Goal: Obtain resource: Download file/media

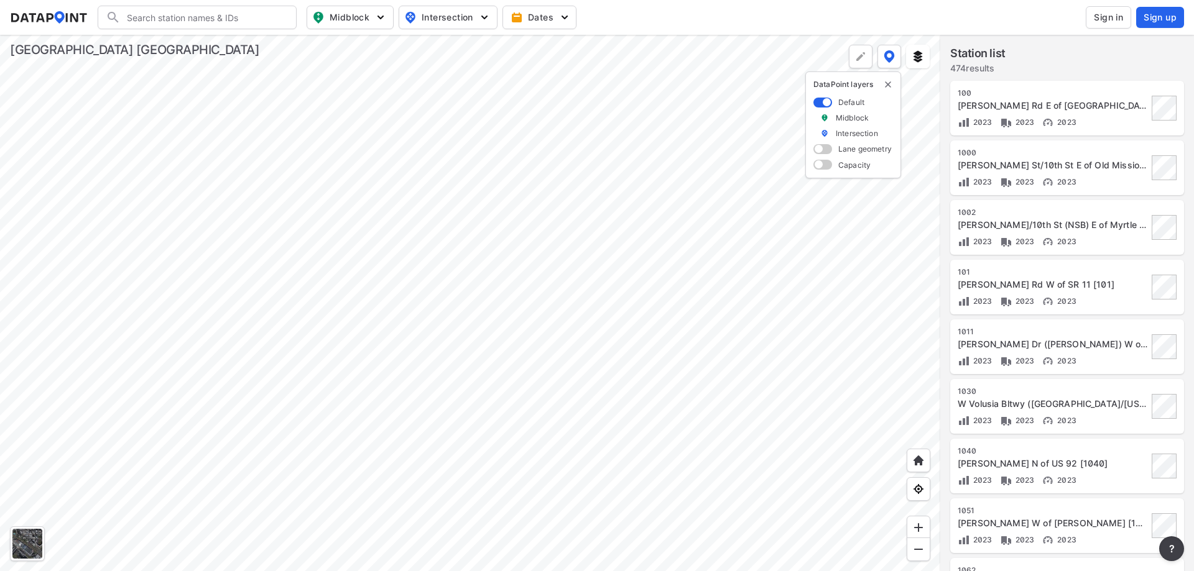
click at [1089, 109] on div "Arredondo Grant Rd E of Spring Garden Ranch Rd [100]" at bounding box center [1052, 105] width 190 height 12
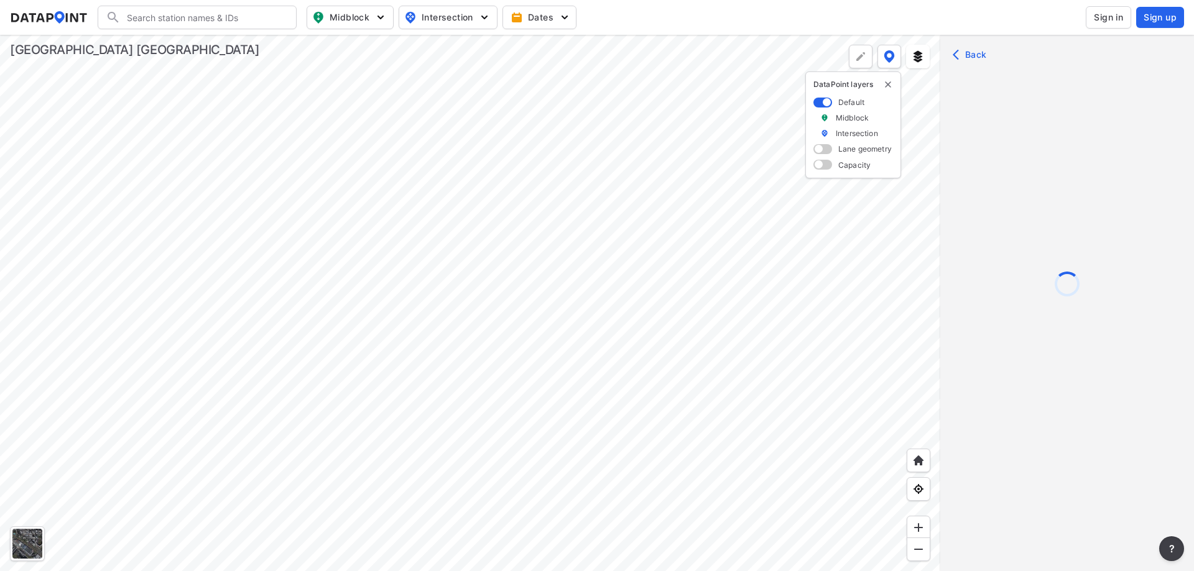
click at [972, 56] on div at bounding box center [1067, 322] width 254 height 571
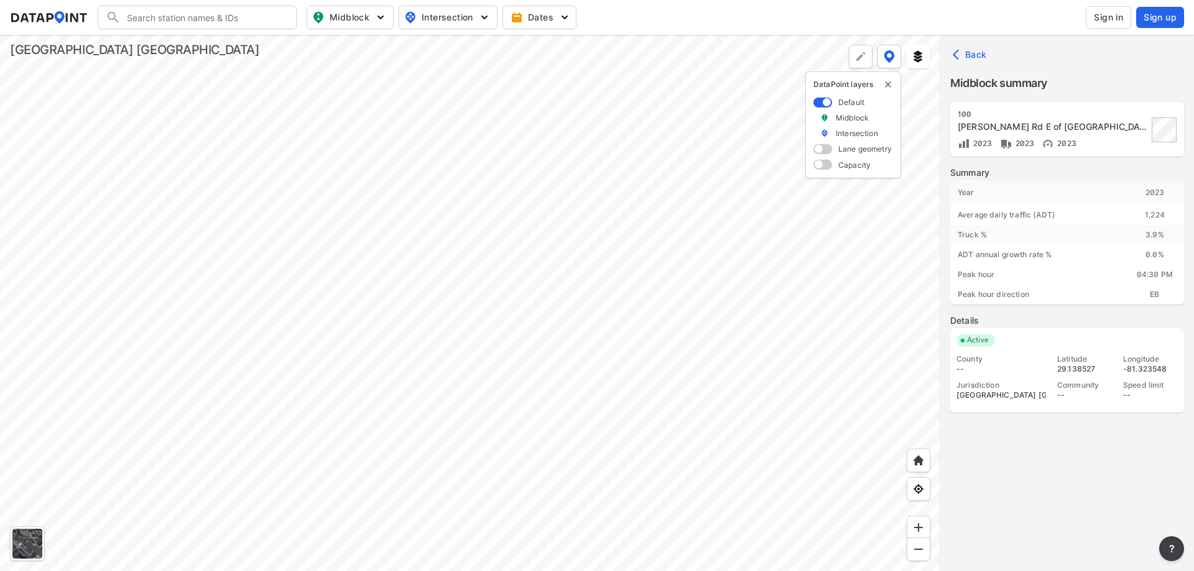
click at [969, 53] on span "Back" at bounding box center [971, 54] width 32 height 12
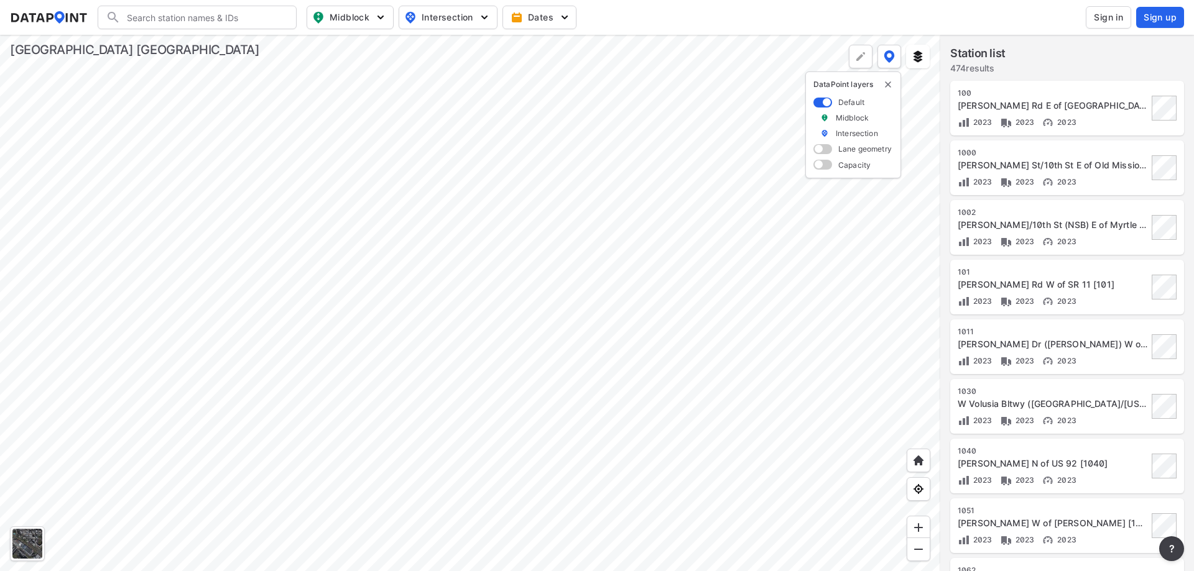
click at [1101, 19] on span "Sign in" at bounding box center [1108, 17] width 29 height 12
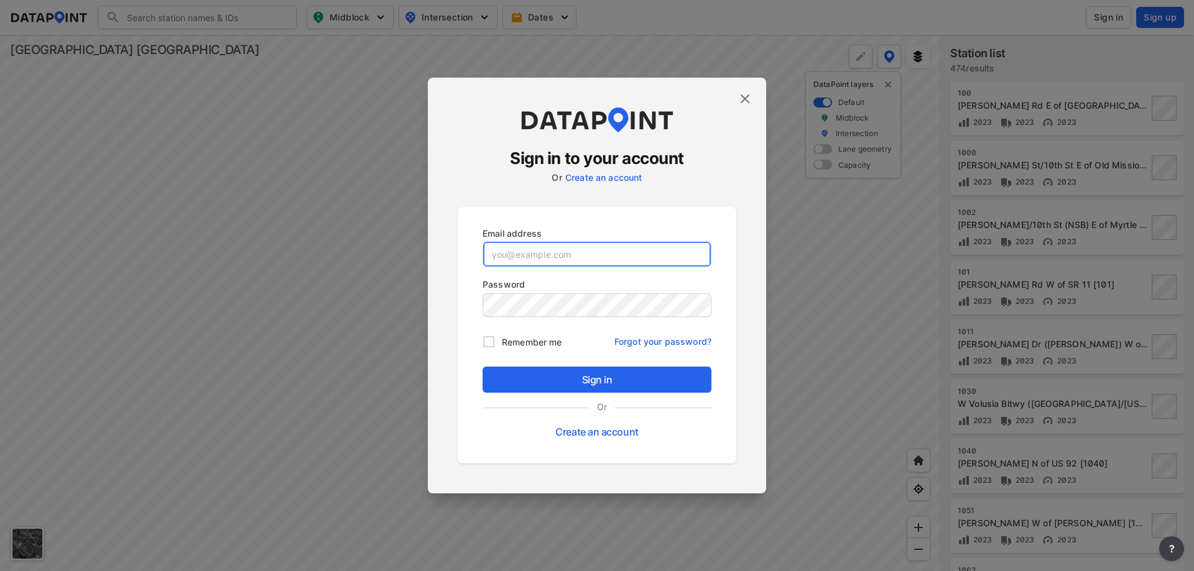
click at [571, 255] on input "email" at bounding box center [597, 254] width 228 height 25
type input "agarrison@kittelson.com"
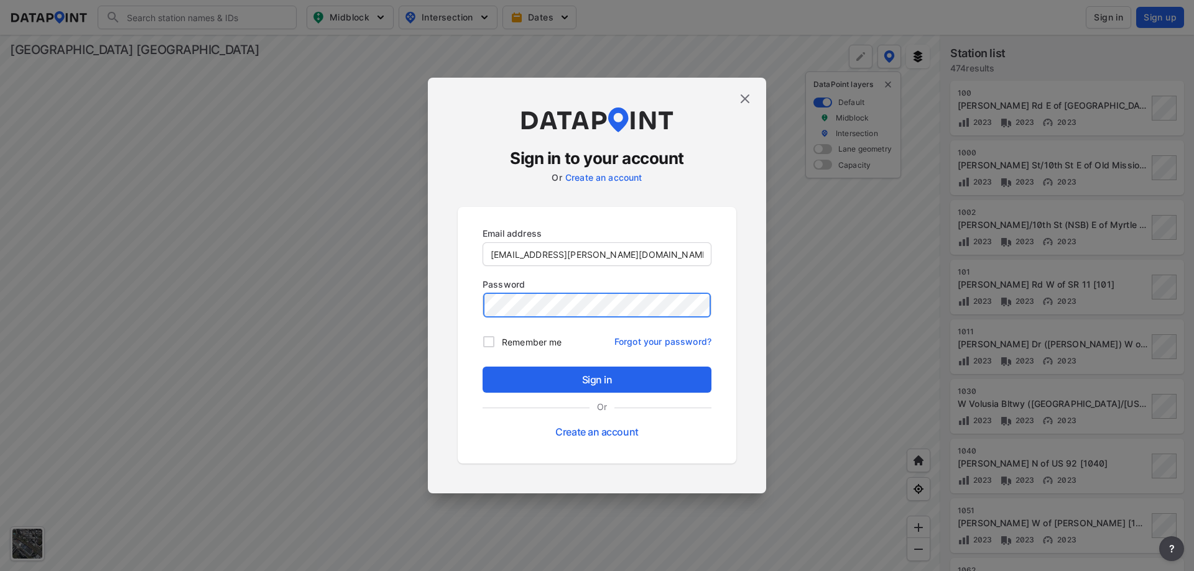
click at [482, 367] on button "Sign in" at bounding box center [596, 380] width 229 height 26
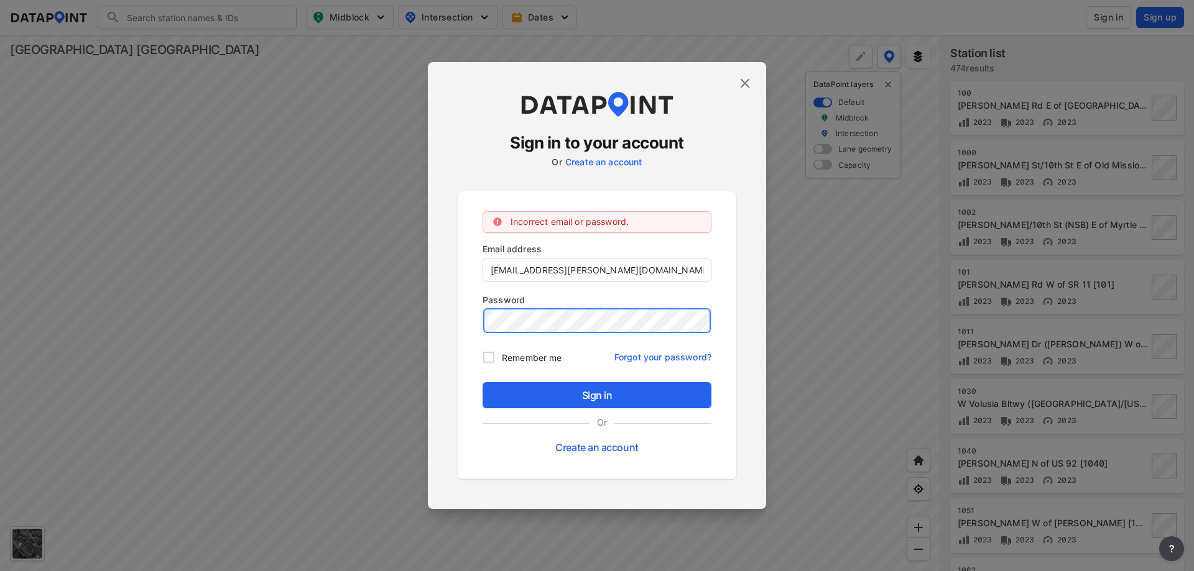
click at [389, 304] on div "Sign in to your account Or Create an account Incorrect email or password. Email…" at bounding box center [597, 285] width 1194 height 571
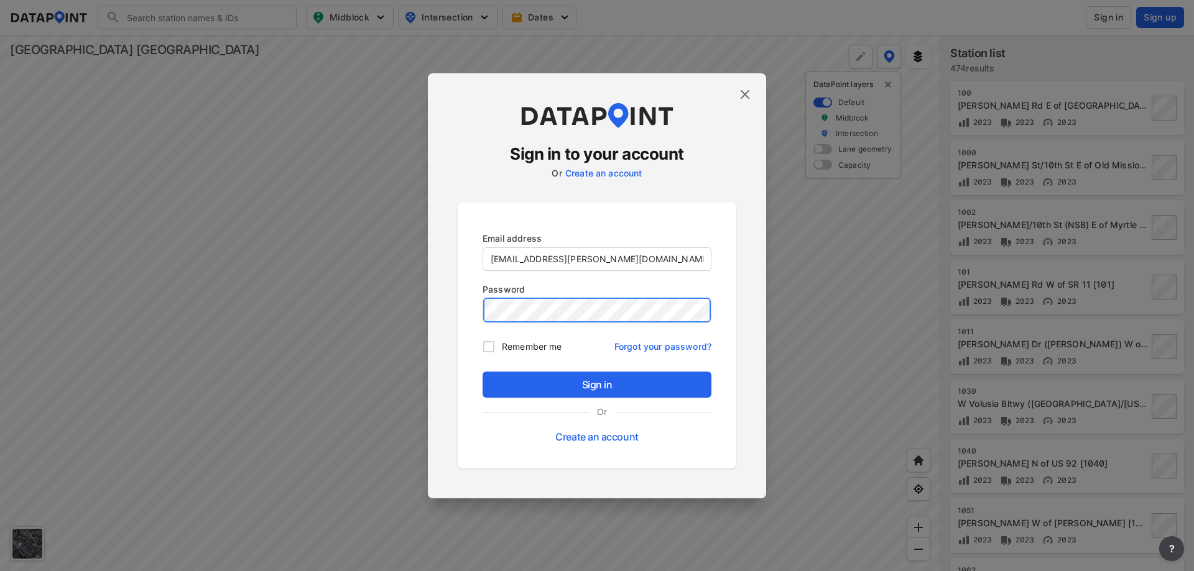
click at [482, 372] on button "Sign in" at bounding box center [596, 385] width 229 height 26
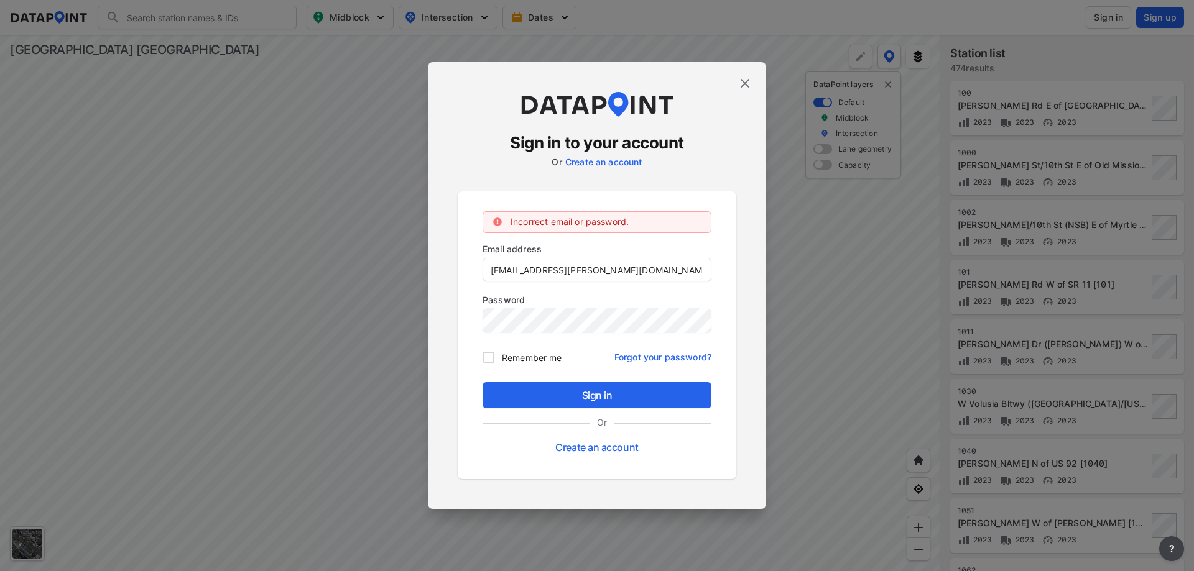
click at [744, 87] on img at bounding box center [744, 83] width 15 height 15
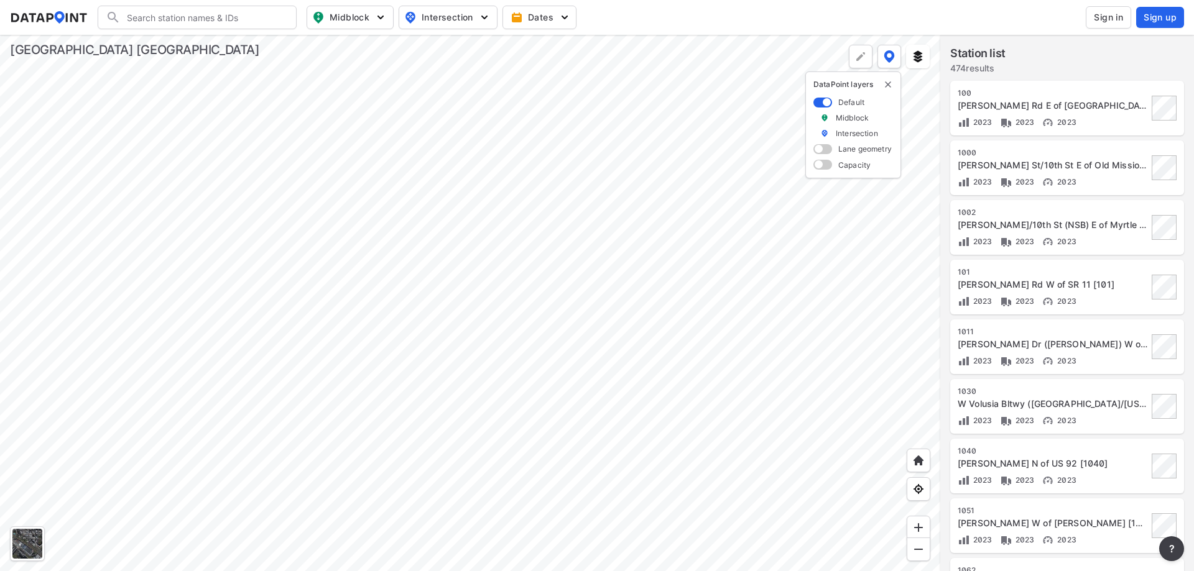
click at [1089, 111] on div "Arredondo Grant Rd E of Spring Garden Ranch Rd [100]" at bounding box center [1052, 105] width 190 height 12
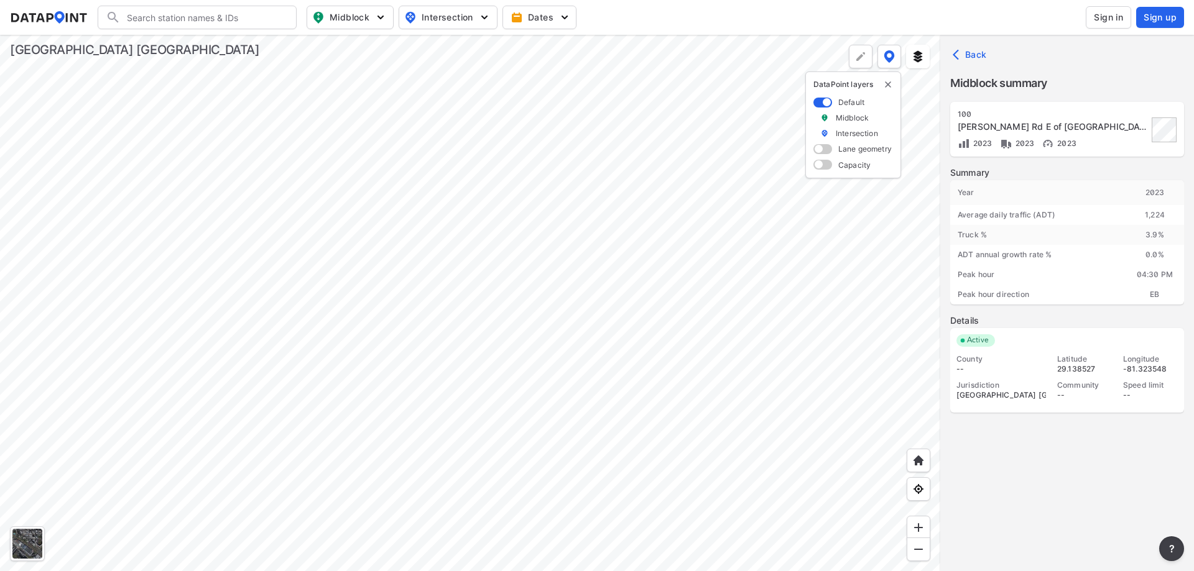
click at [975, 58] on span "Back" at bounding box center [971, 54] width 32 height 12
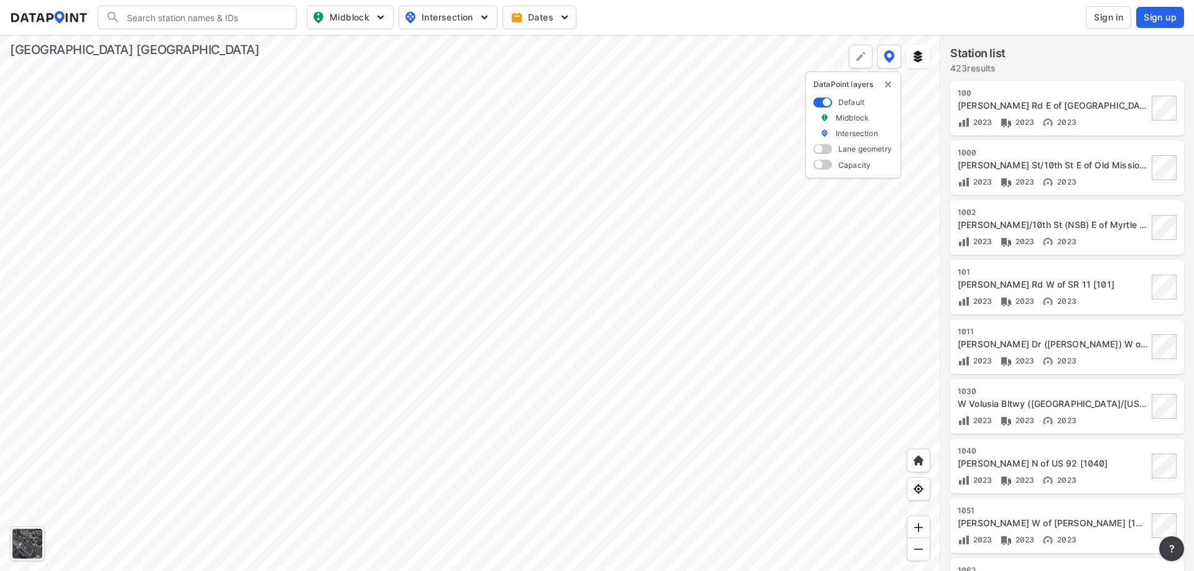
click at [1095, 16] on span "Sign in" at bounding box center [1108, 17] width 29 height 12
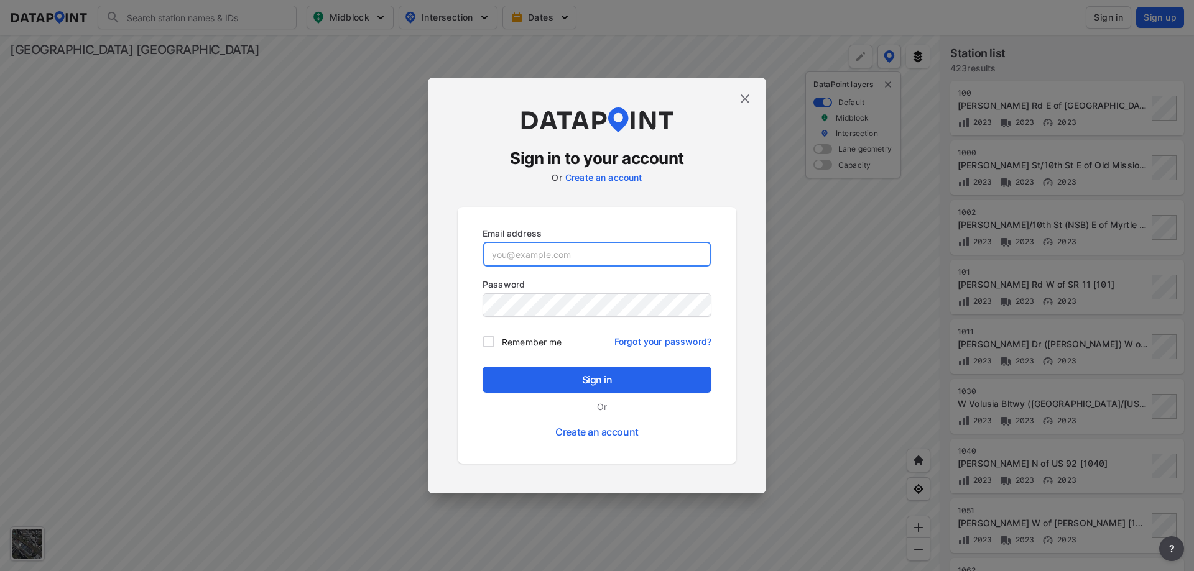
click at [554, 254] on input "email" at bounding box center [597, 254] width 228 height 25
type input "agarrison@kittelson.co,m"
type input "agarrison@kittelson.com"
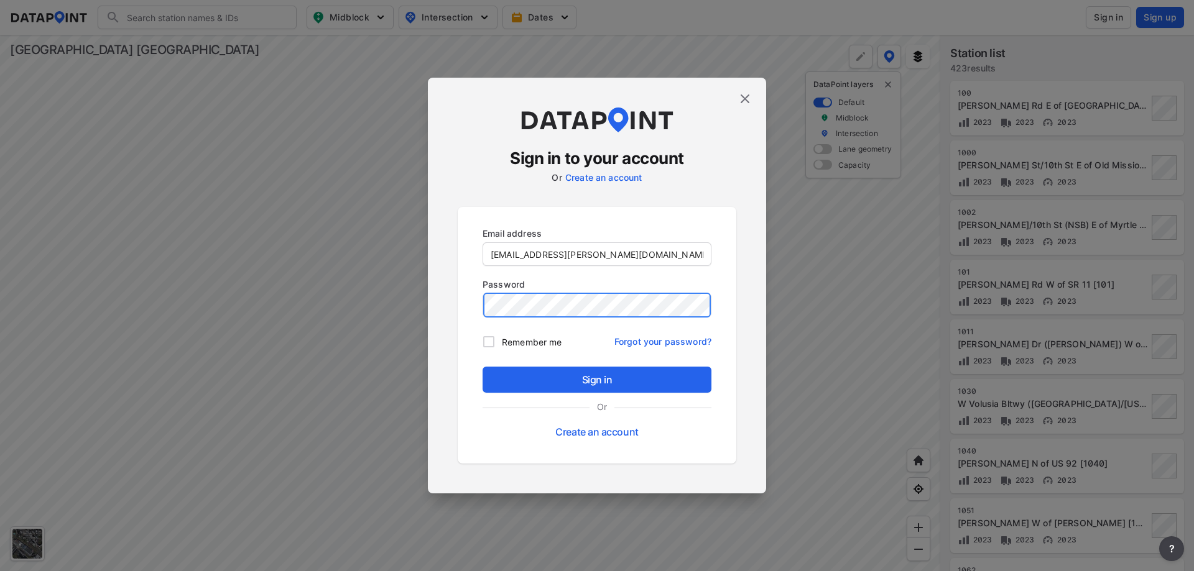
click at [482, 367] on button "Sign in" at bounding box center [596, 380] width 229 height 26
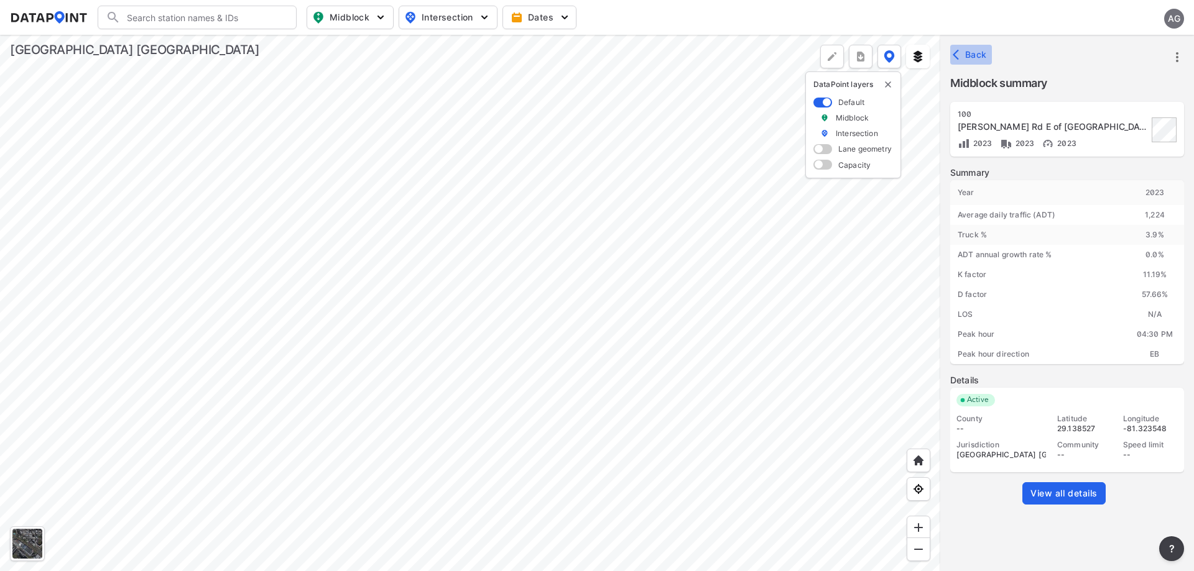
click at [974, 53] on span "Back" at bounding box center [971, 54] width 32 height 12
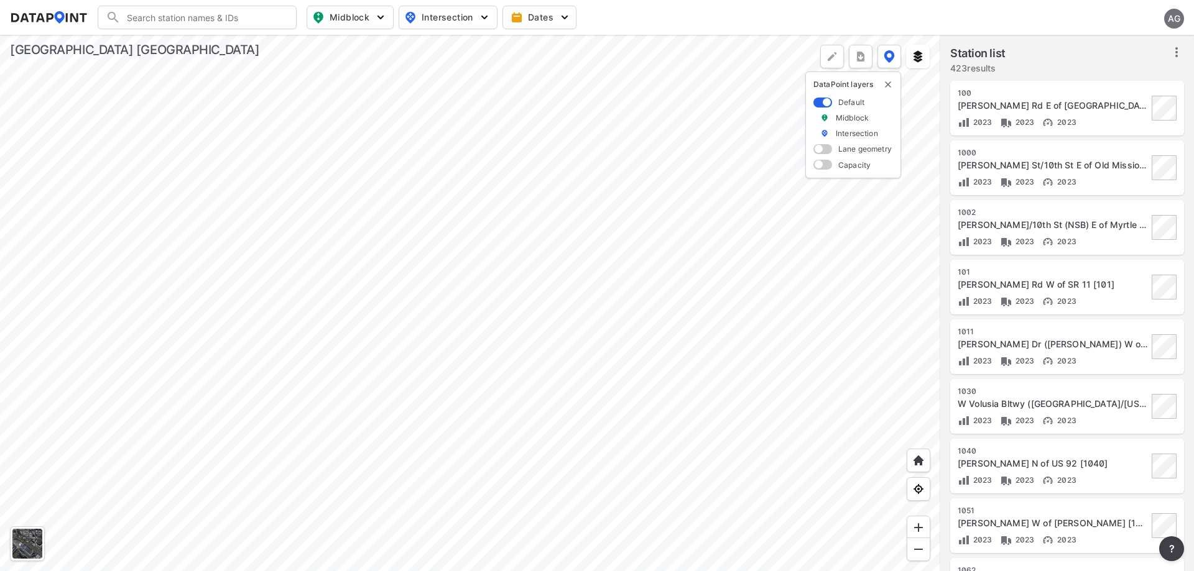
click at [1177, 45] on icon at bounding box center [1176, 52] width 15 height 15
click at [1125, 83] on span "Select stations & export" at bounding box center [1122, 79] width 99 height 12
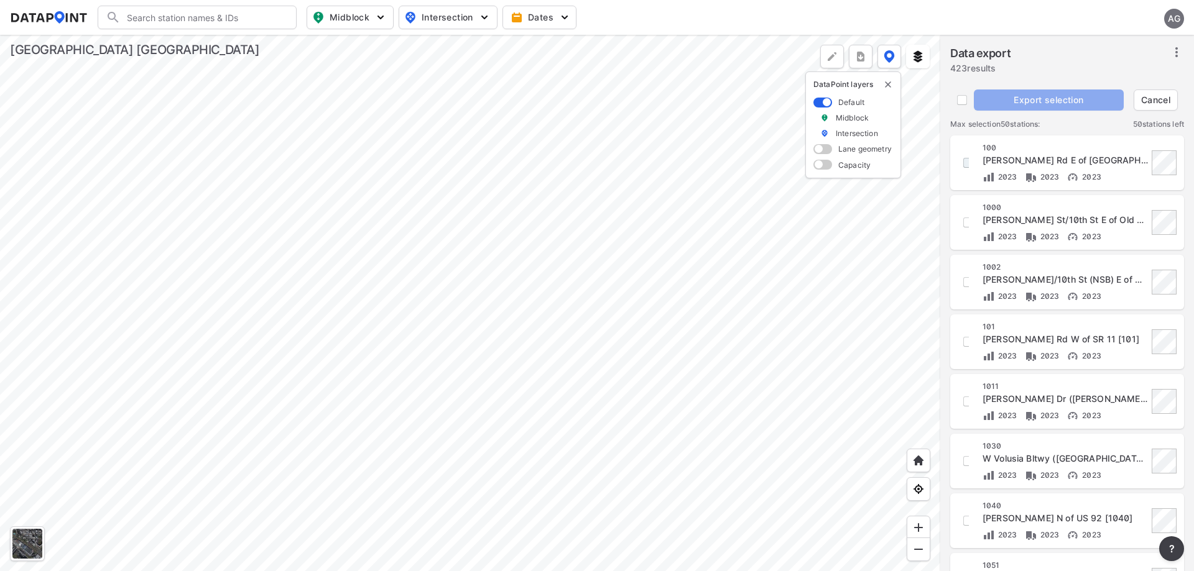
click at [968, 167] on input "decorative checkbox" at bounding box center [967, 162] width 21 height 21
checkbox input "true"
click at [964, 210] on div "1000 Josephine St/10th St E of Old Mission Rd [1000] 2023 2023 2023" at bounding box center [1066, 223] width 219 height 40
click at [965, 226] on input "decorative checkbox" at bounding box center [967, 222] width 21 height 21
checkbox input "true"
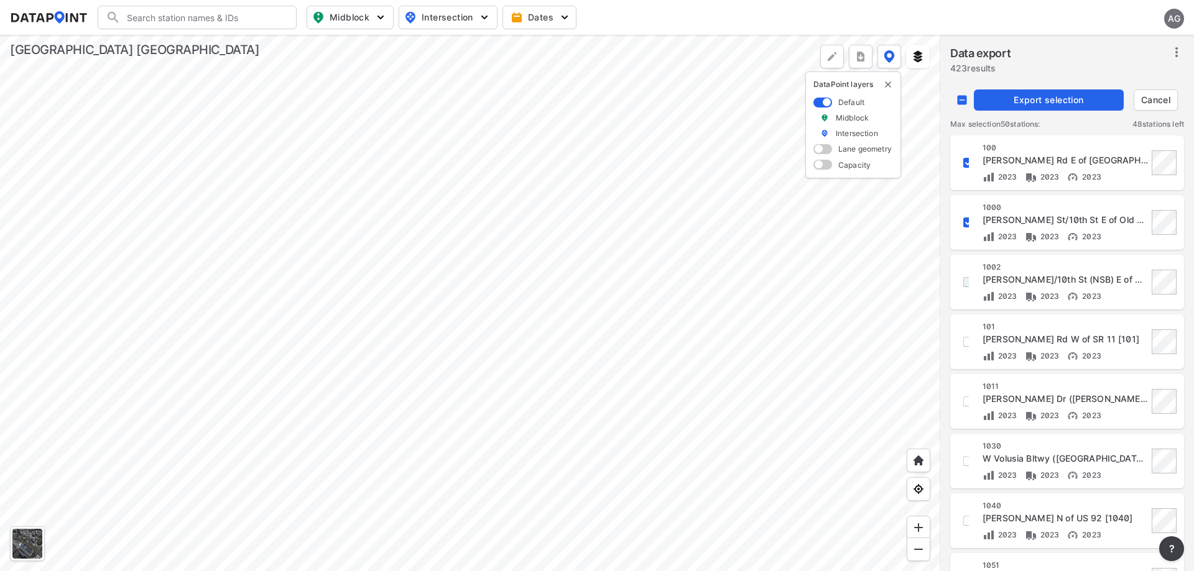
click at [963, 286] on input "decorative checkbox" at bounding box center [967, 282] width 21 height 21
checkbox input "true"
click at [1005, 100] on span "Export selection" at bounding box center [1049, 100] width 140 height 12
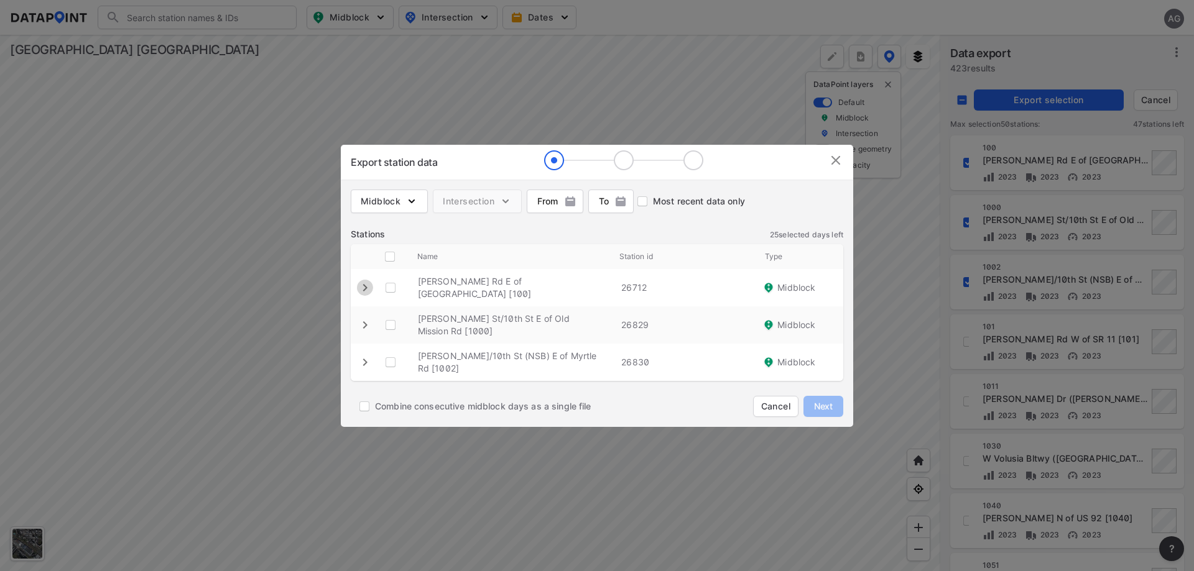
click at [362, 283] on icon "expand row" at bounding box center [364, 287] width 15 height 15
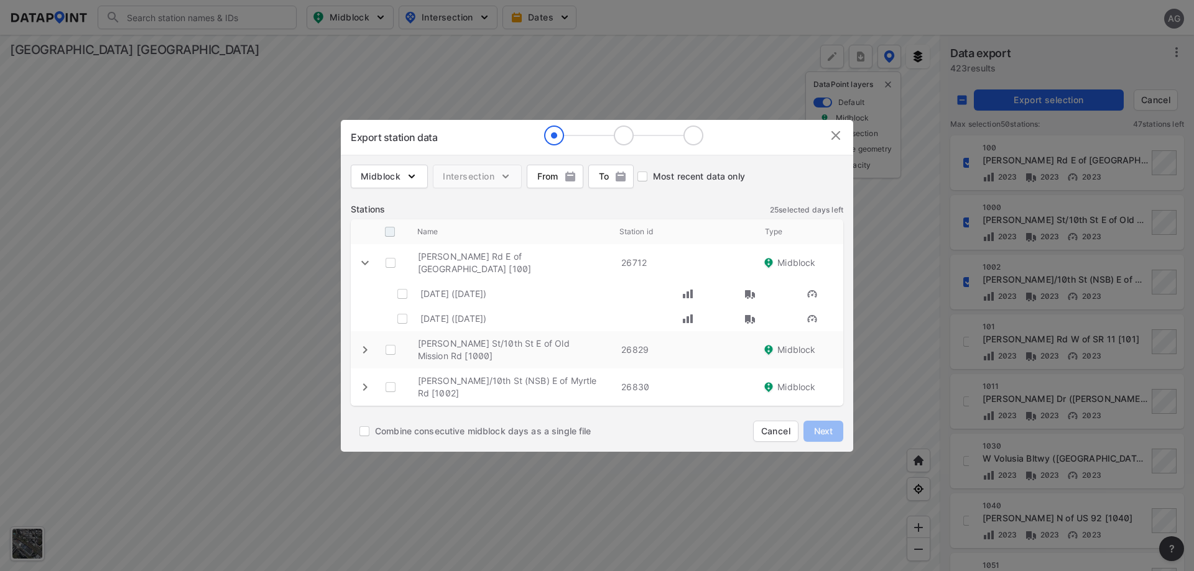
click at [391, 234] on input "decorative checkbox" at bounding box center [390, 232] width 24 height 24
checkbox input "true"
checkbox \ "true"
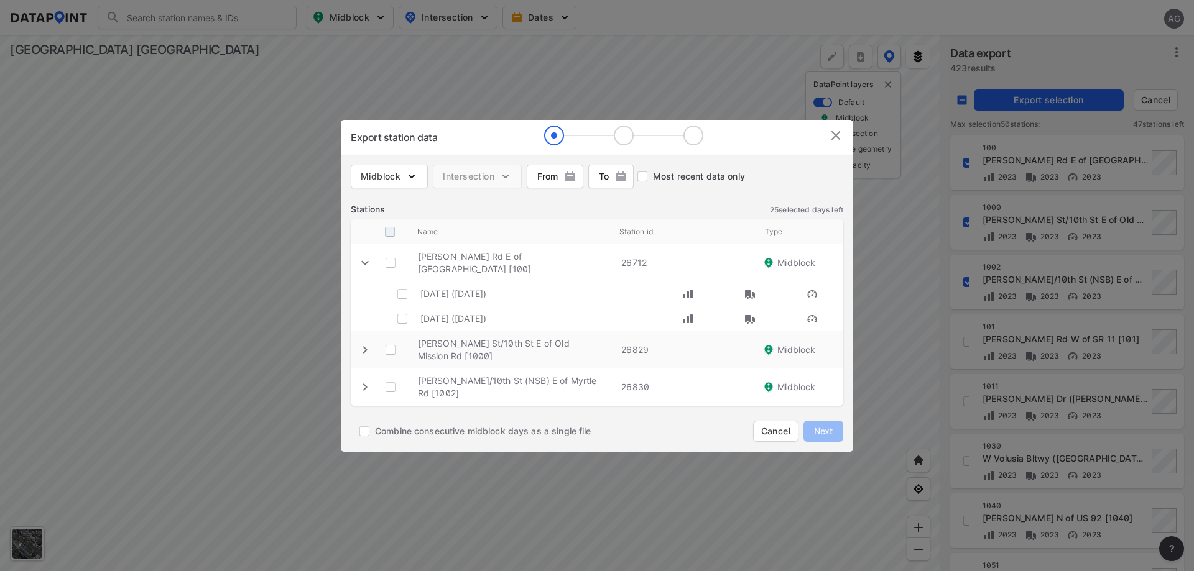
checkbox input "true"
click at [813, 432] on span "Next" at bounding box center [823, 431] width 25 height 12
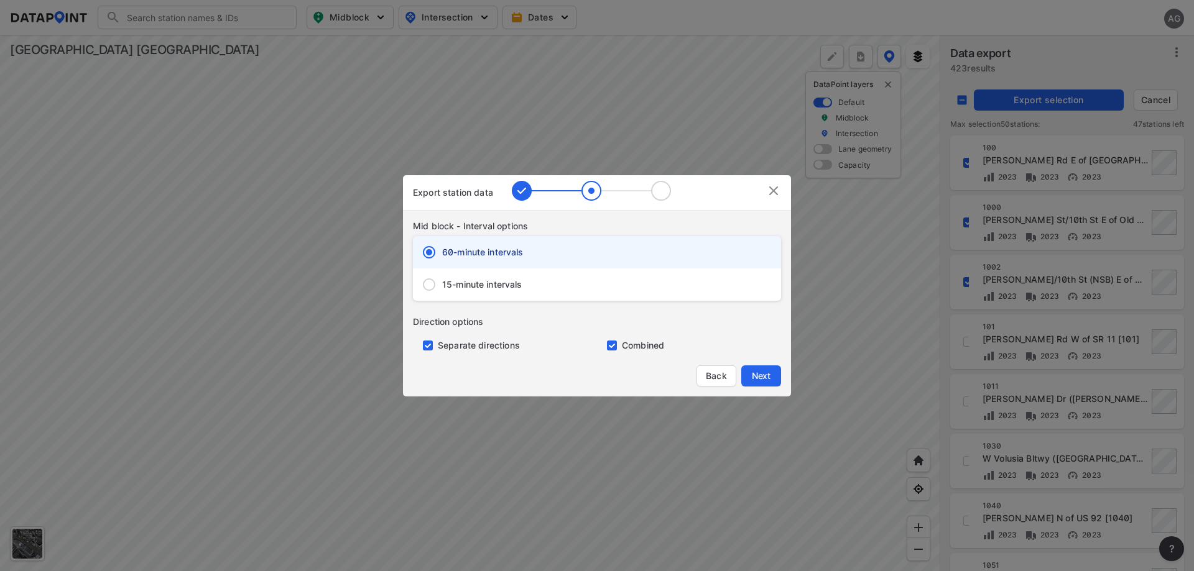
click at [489, 285] on span "15-minute intervals" at bounding box center [482, 285] width 80 height 12
click at [442, 285] on input "15-minute intervals" at bounding box center [429, 285] width 26 height 26
radio input "false"
radio input "true"
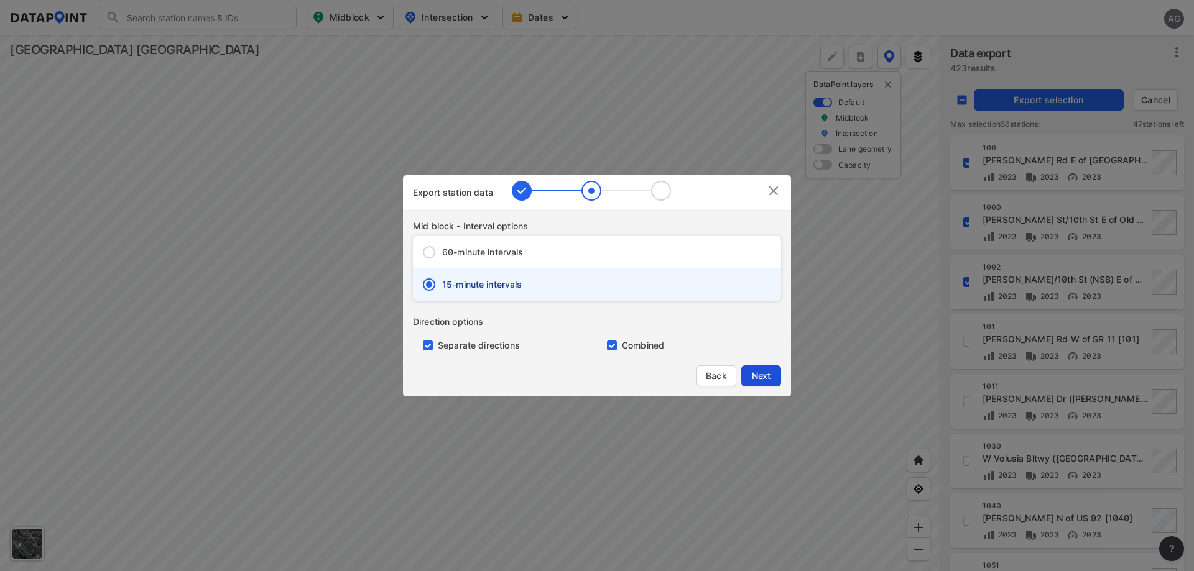
click at [761, 376] on span "Next" at bounding box center [760, 376] width 25 height 12
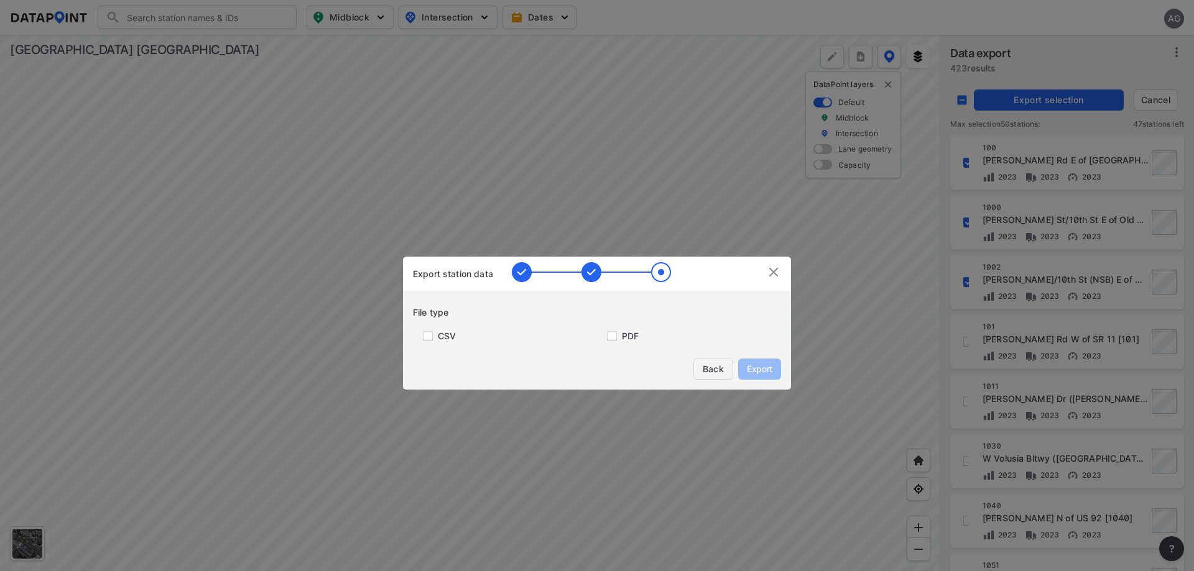
click at [707, 362] on button "Back" at bounding box center [713, 369] width 40 height 21
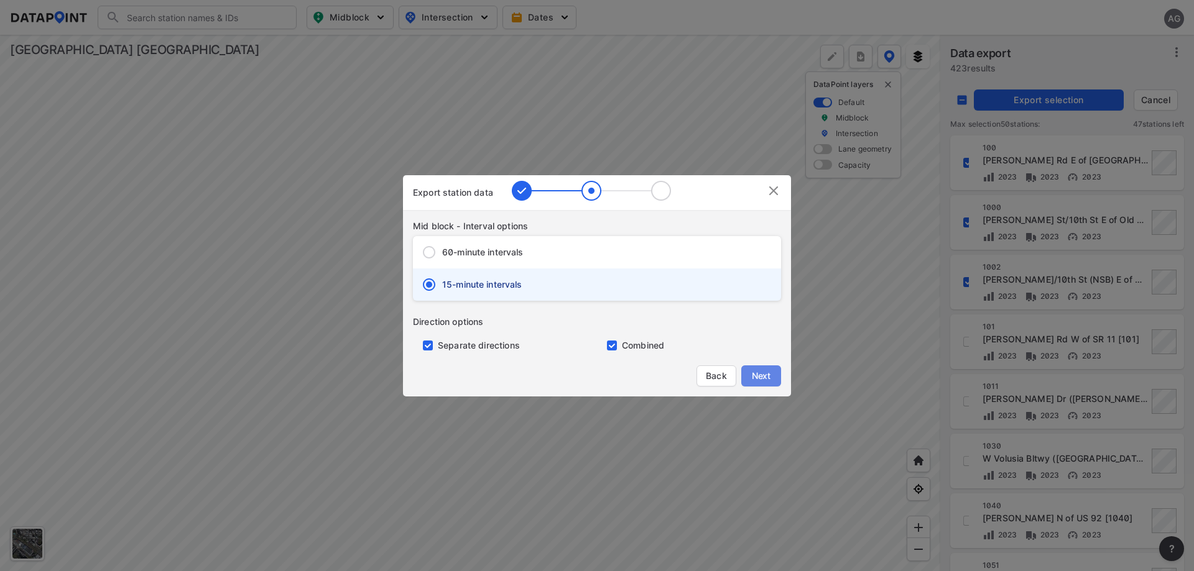
click at [762, 370] on span "Next" at bounding box center [760, 376] width 25 height 12
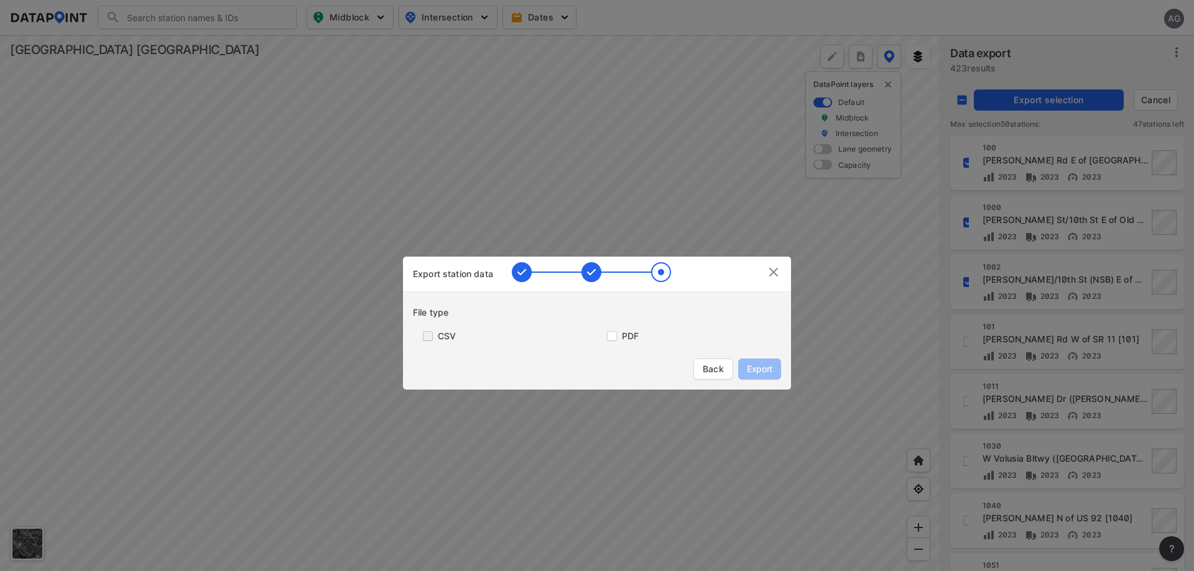
click at [428, 339] on input "primary checkbox" at bounding box center [425, 336] width 25 height 10
checkbox input "true"
click at [770, 372] on span "Export" at bounding box center [759, 369] width 28 height 12
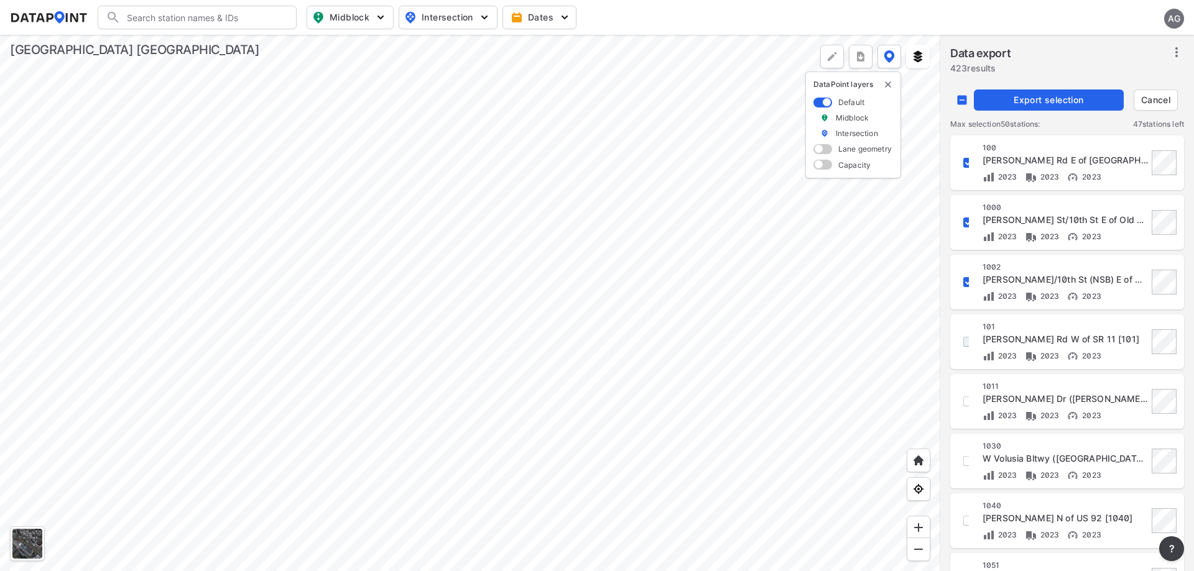
click at [968, 347] on input "decorative checkbox" at bounding box center [967, 341] width 21 height 21
checkbox input "true"
click at [970, 400] on div "1011 Kathy Dr (N Penin) W of SR A1A [1011] 2023 2023 2023" at bounding box center [1066, 402] width 219 height 40
click at [969, 402] on div "1011 Kathy Dr (N Penin) W of SR A1A [1011] 2023 2023 2023" at bounding box center [1066, 402] width 219 height 40
click at [967, 402] on input "decorative checkbox" at bounding box center [967, 401] width 21 height 21
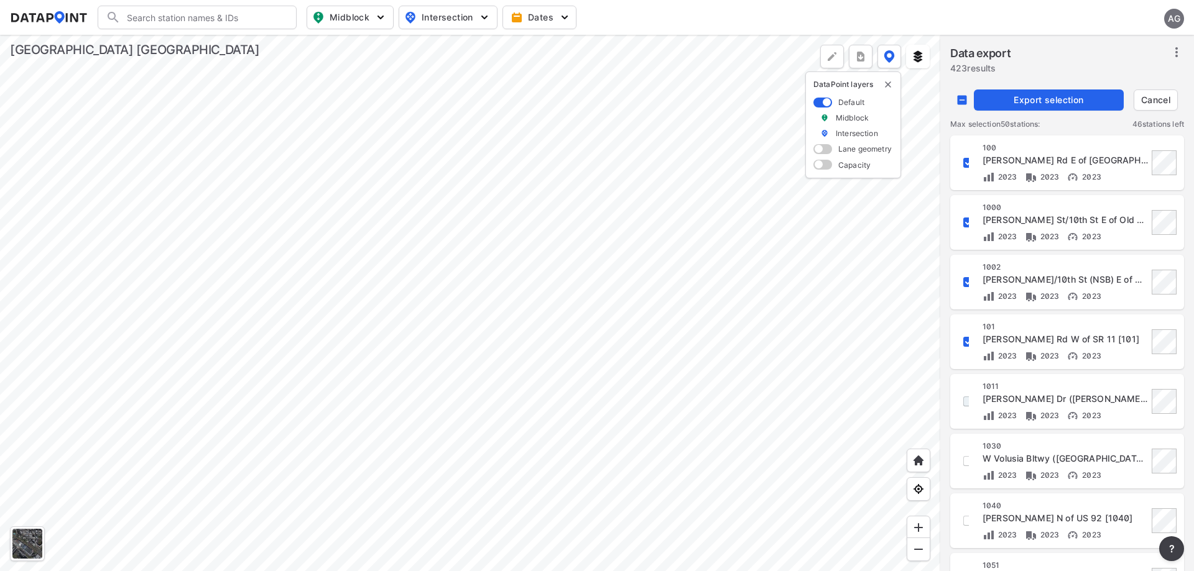
checkbox input "true"
click at [1155, 101] on span "Cancel" at bounding box center [1155, 100] width 33 height 12
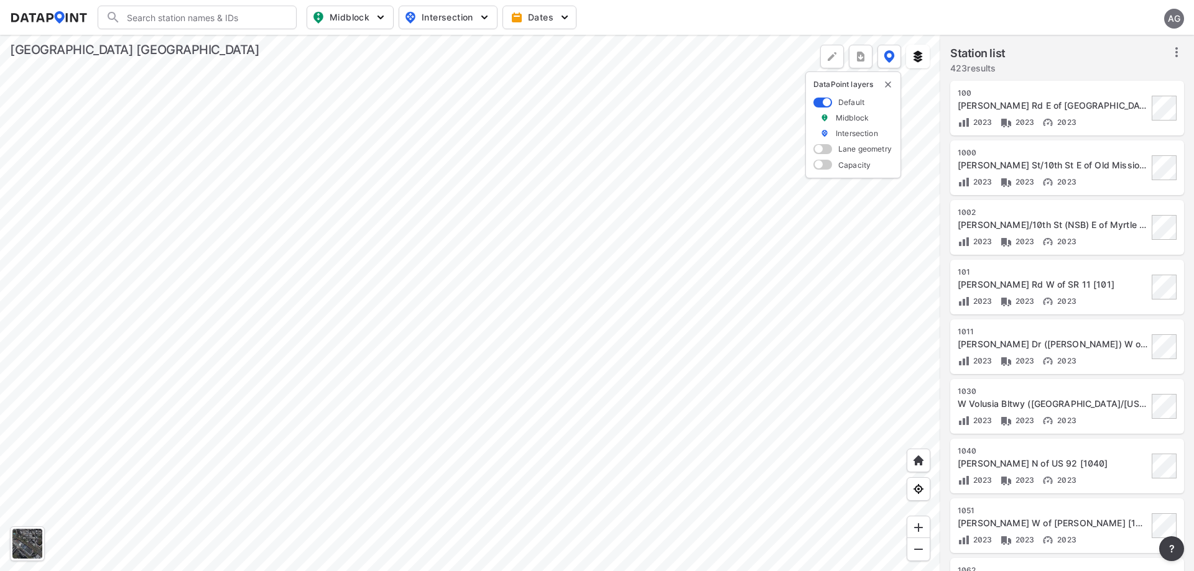
click at [1177, 55] on icon at bounding box center [1176, 52] width 15 height 15
click at [1102, 80] on span "Select stations & export" at bounding box center [1122, 79] width 99 height 12
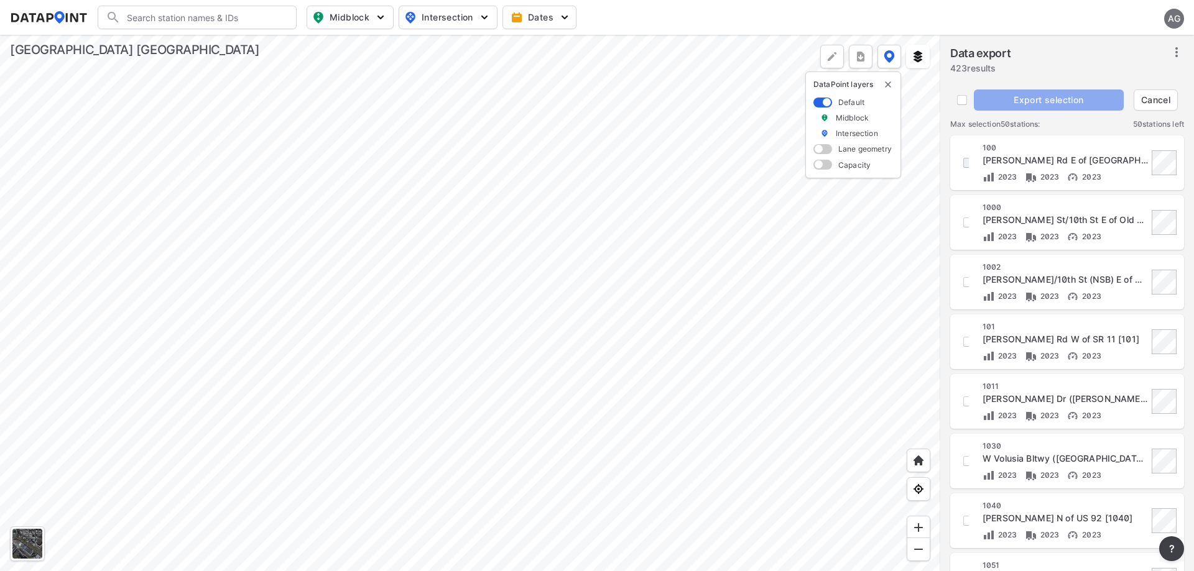
click at [968, 170] on input "decorative checkbox" at bounding box center [967, 162] width 21 height 21
checkbox input "true"
click at [969, 225] on div "1000 Josephine St/10th St E of Old Mission Rd [1000] 2023 2023 2023" at bounding box center [1066, 223] width 219 height 40
click at [964, 223] on input "decorative checkbox" at bounding box center [967, 222] width 21 height 21
checkbox input "true"
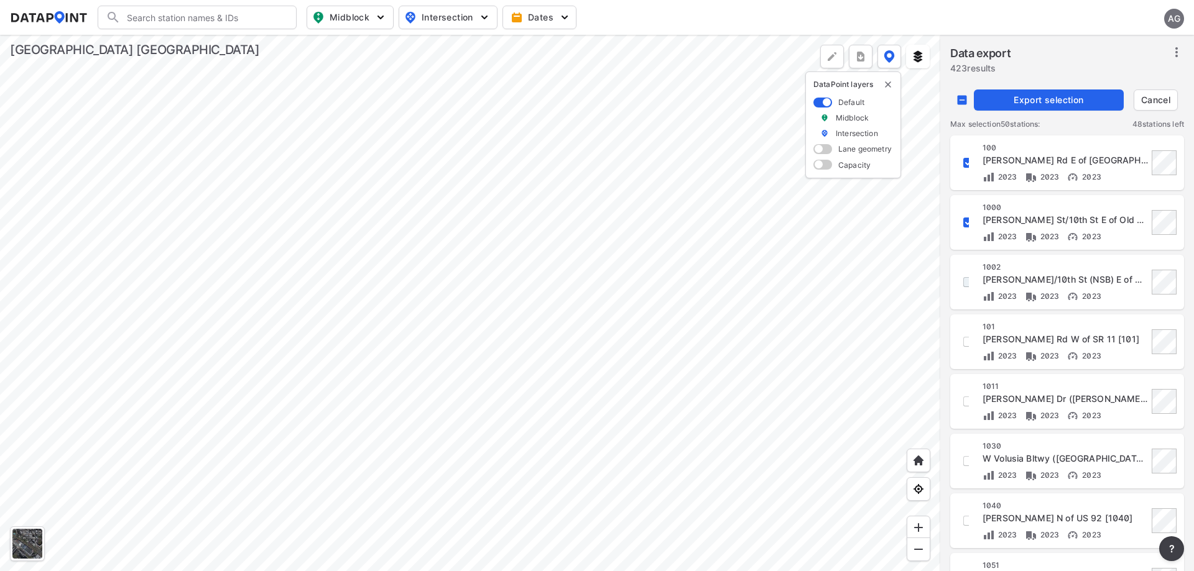
click at [967, 285] on input "decorative checkbox" at bounding box center [967, 282] width 21 height 21
checkbox input "true"
click at [967, 351] on input "decorative checkbox" at bounding box center [967, 341] width 21 height 21
checkbox input "true"
click at [963, 407] on input "decorative checkbox" at bounding box center [967, 401] width 21 height 21
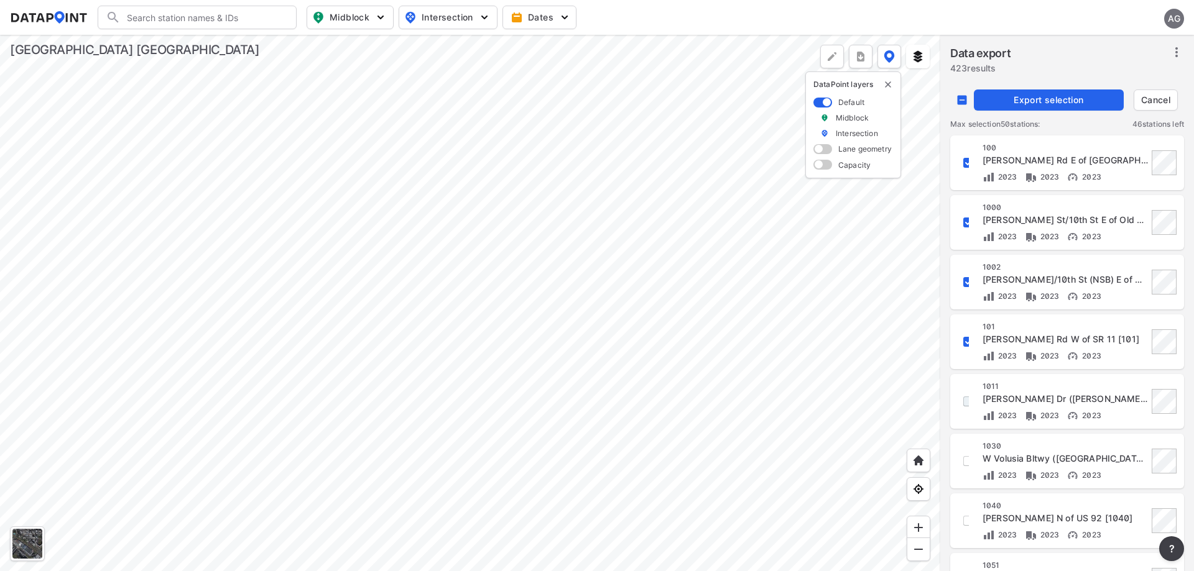
checkbox input "true"
click at [968, 463] on input "decorative checkbox" at bounding box center [967, 461] width 21 height 21
checkbox input "true"
click at [964, 522] on input "decorative checkbox" at bounding box center [967, 520] width 21 height 21
checkbox input "true"
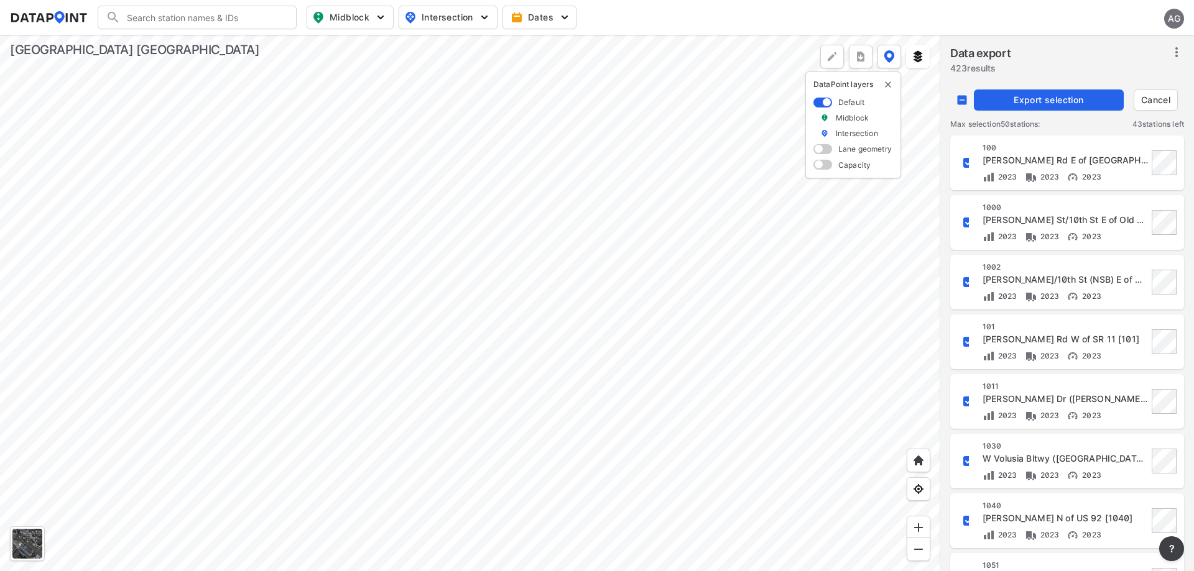
click at [1031, 104] on span "Export selection" at bounding box center [1049, 100] width 140 height 12
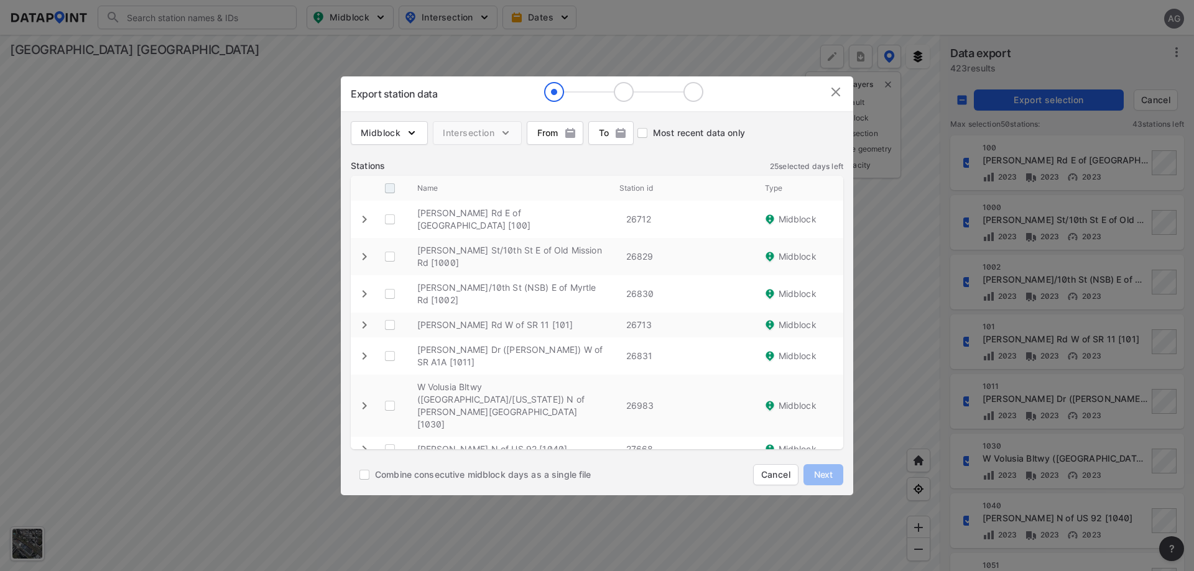
click at [395, 193] on input "decorative checkbox" at bounding box center [390, 189] width 24 height 24
checkbox input "true"
checkbox \ "true"
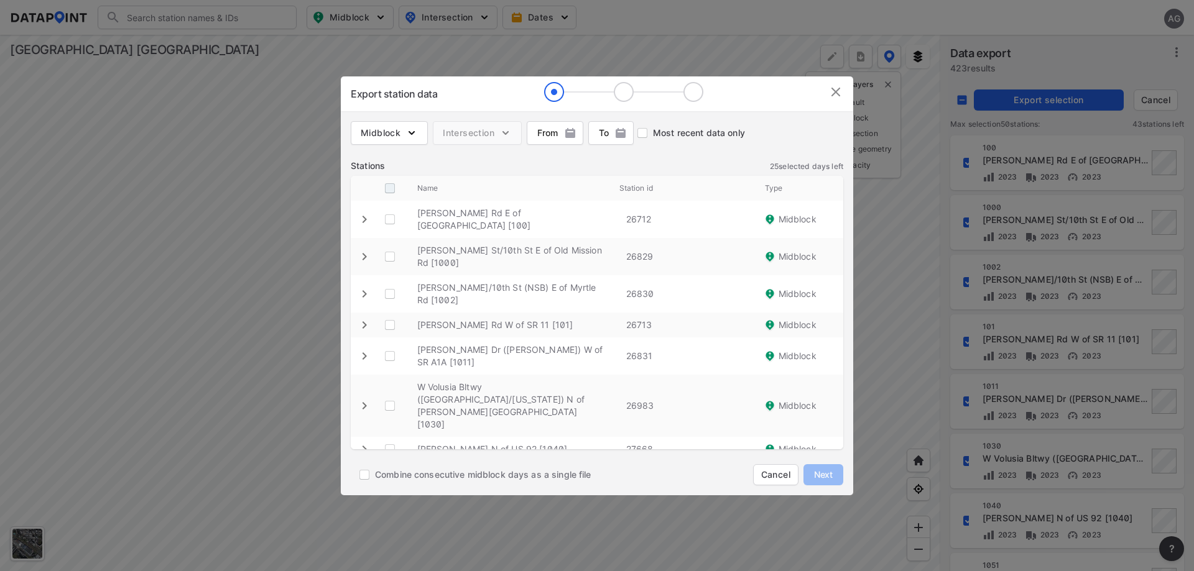
checkbox \ "true"
click at [369, 227] on icon "expand row" at bounding box center [364, 219] width 15 height 15
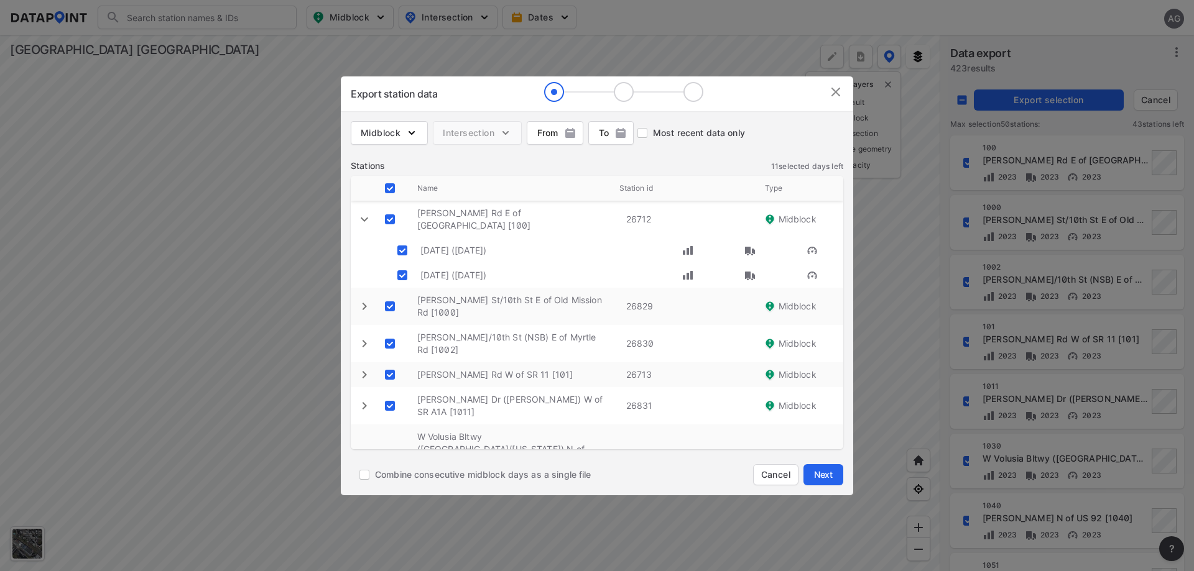
scroll to position [37, 0]
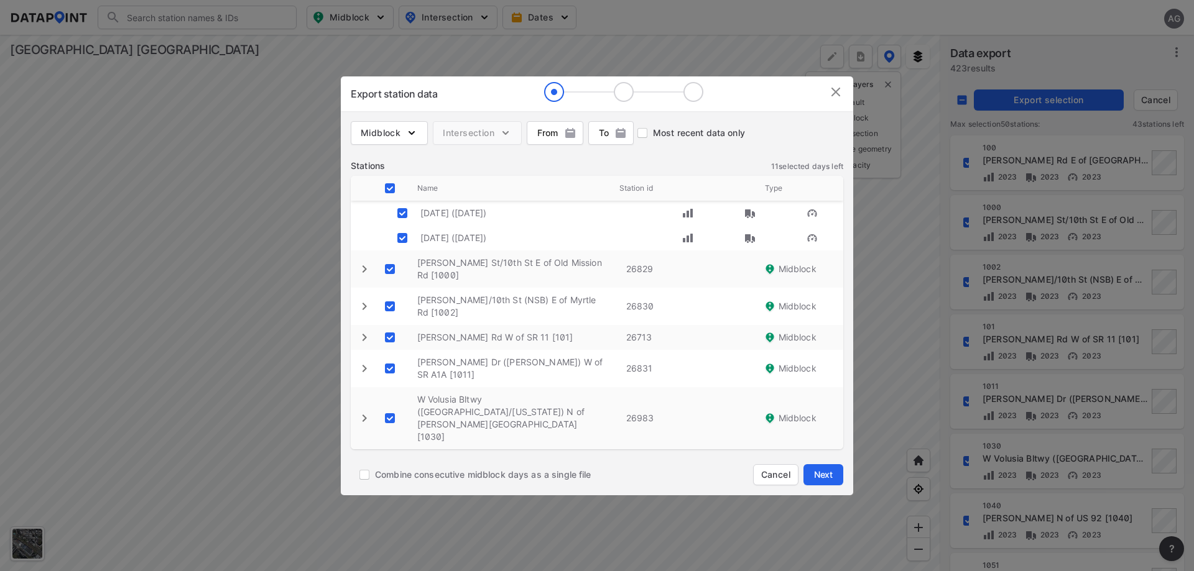
click at [364, 270] on icon "expand row" at bounding box center [364, 268] width 4 height 7
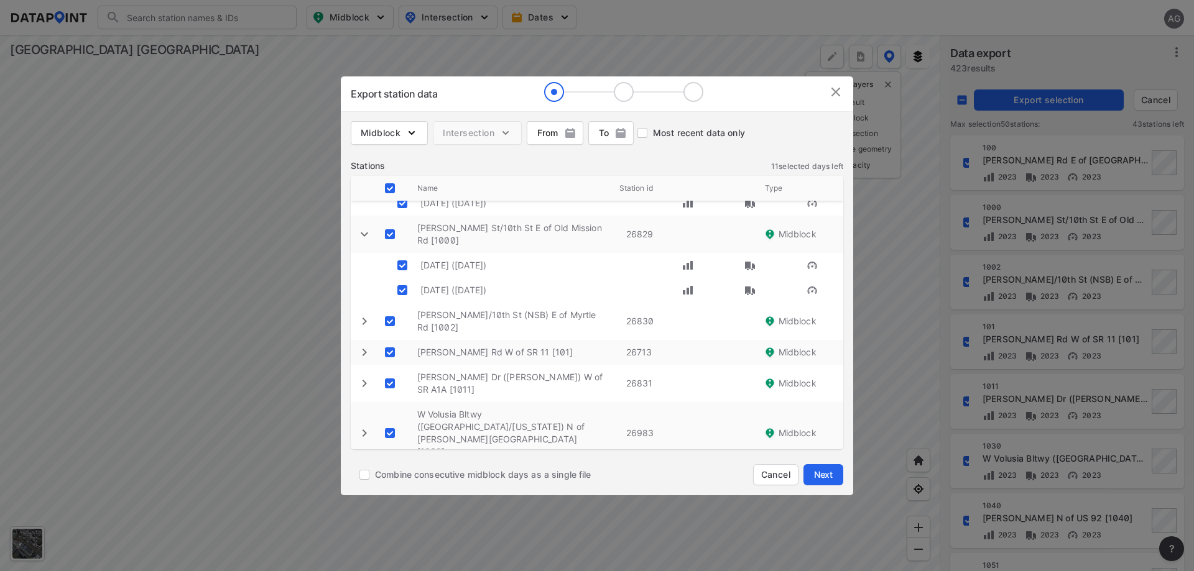
scroll to position [87, 0]
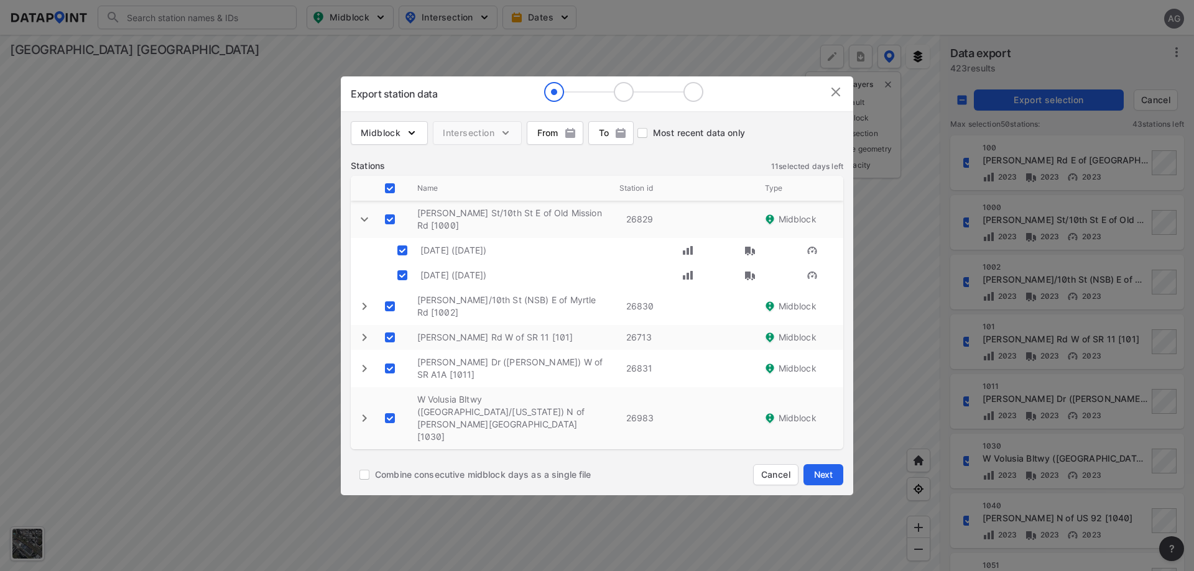
click at [366, 310] on icon "expand row" at bounding box center [364, 306] width 15 height 15
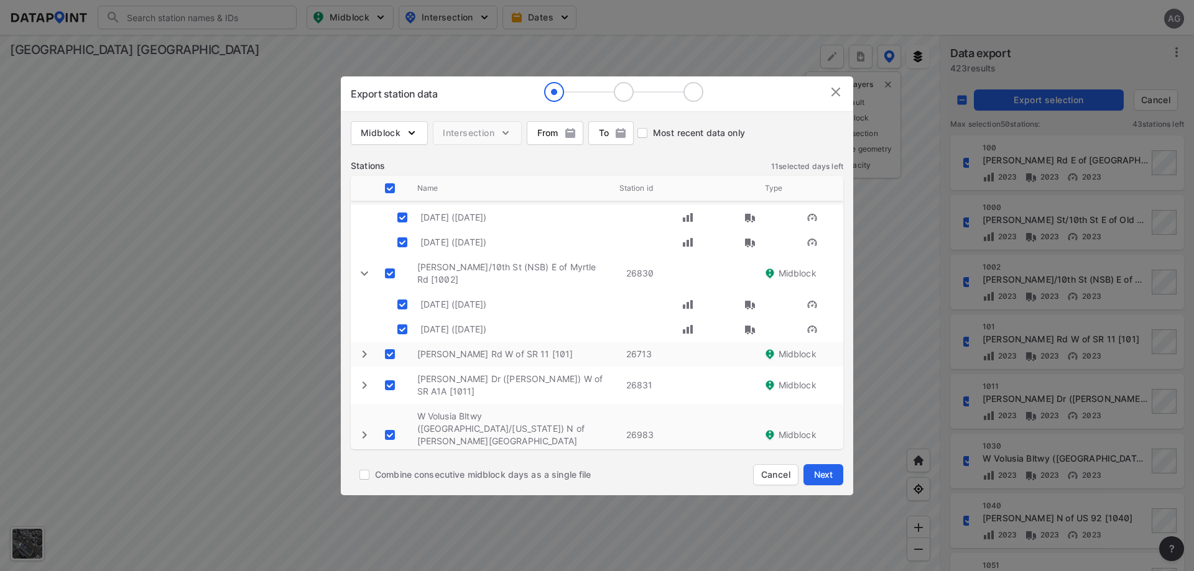
scroll to position [137, 0]
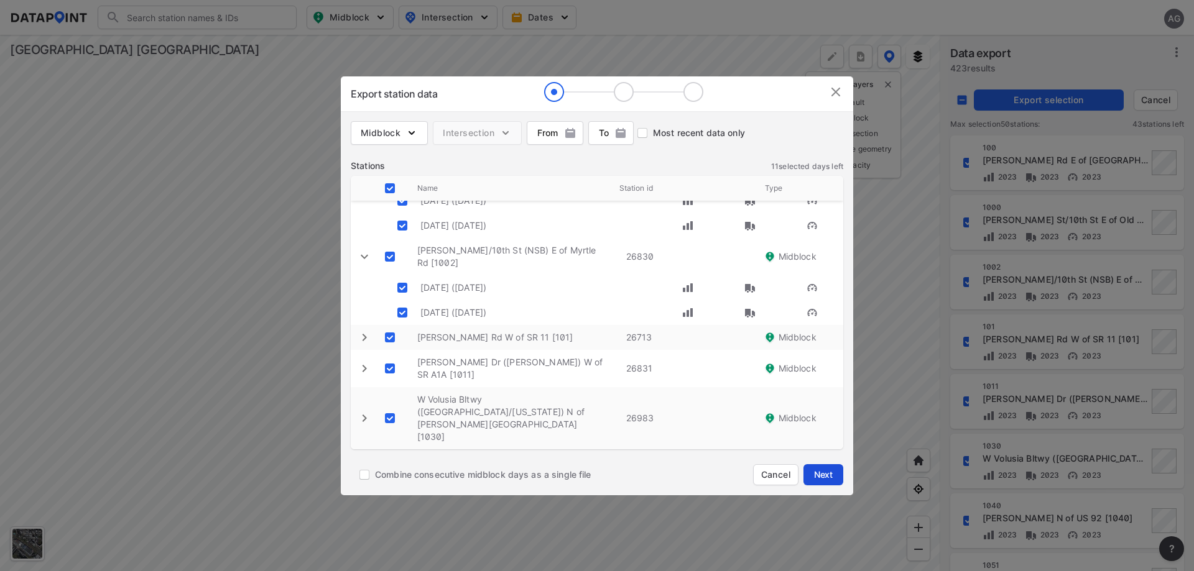
click at [819, 472] on span "Next" at bounding box center [823, 475] width 25 height 12
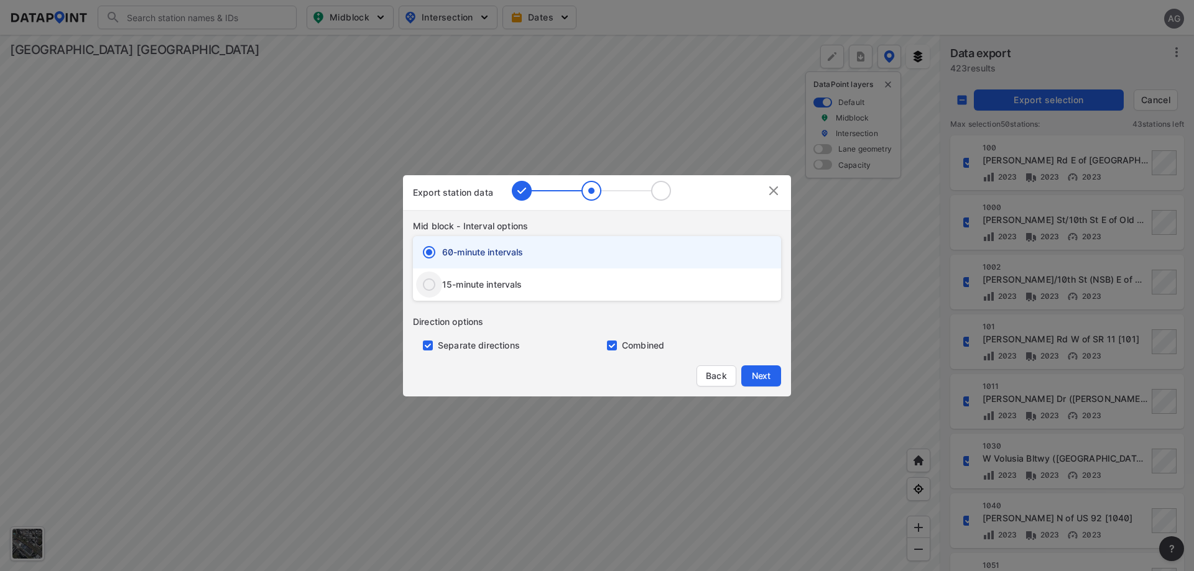
click at [431, 275] on input "15-minute intervals" at bounding box center [429, 285] width 26 height 26
radio input "true"
radio input "false"
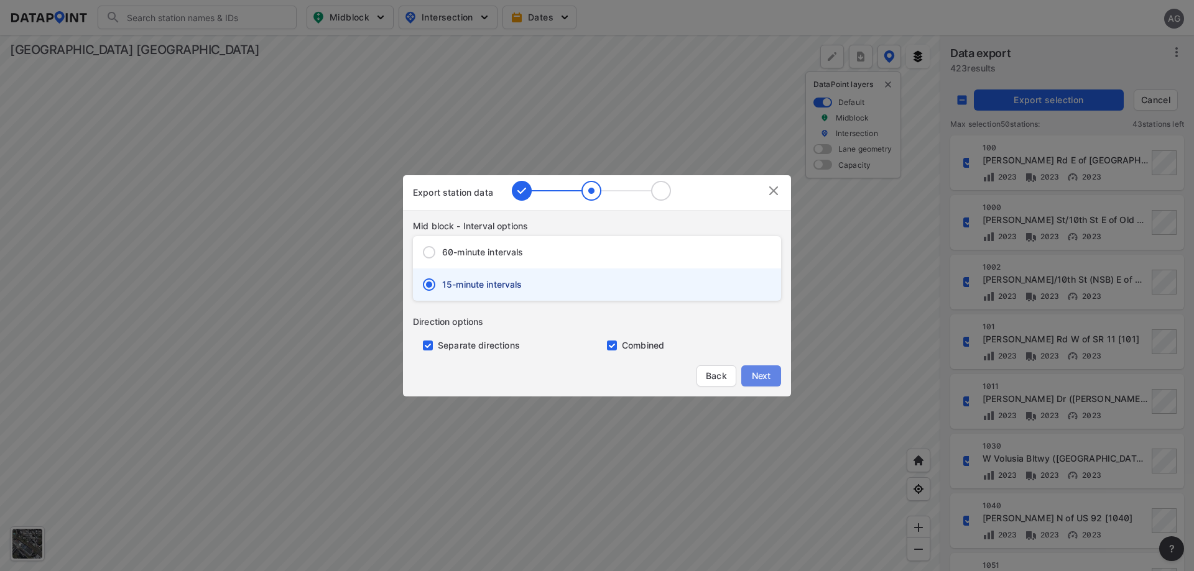
click at [754, 376] on span "Next" at bounding box center [760, 376] width 25 height 12
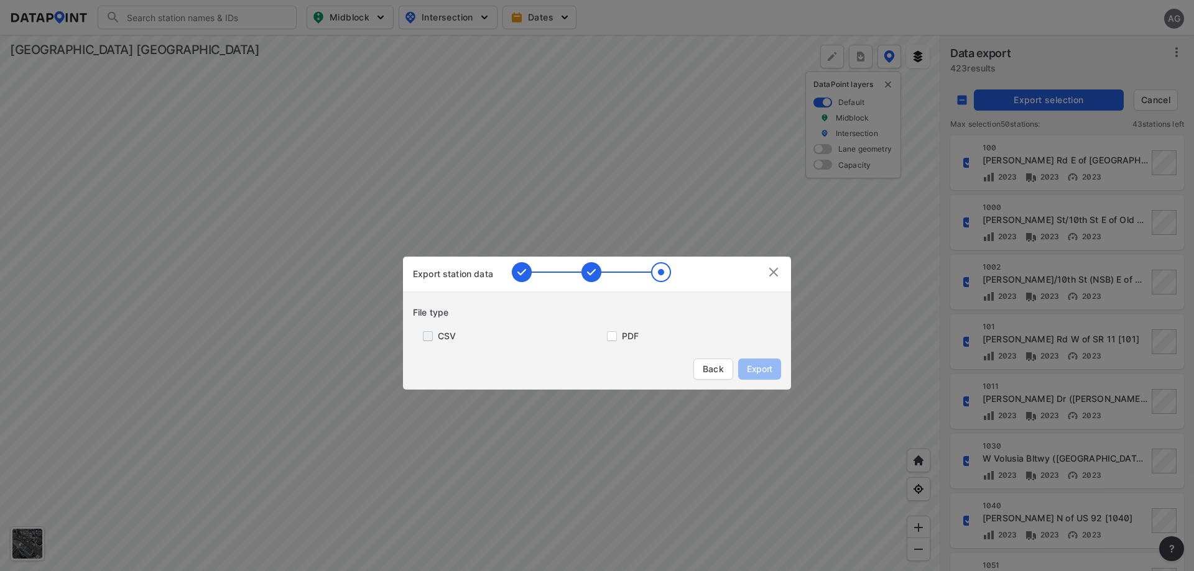
click at [421, 335] on input "primary checkbox" at bounding box center [425, 336] width 25 height 10
checkbox input "true"
click at [756, 370] on span "Export" at bounding box center [759, 369] width 28 height 12
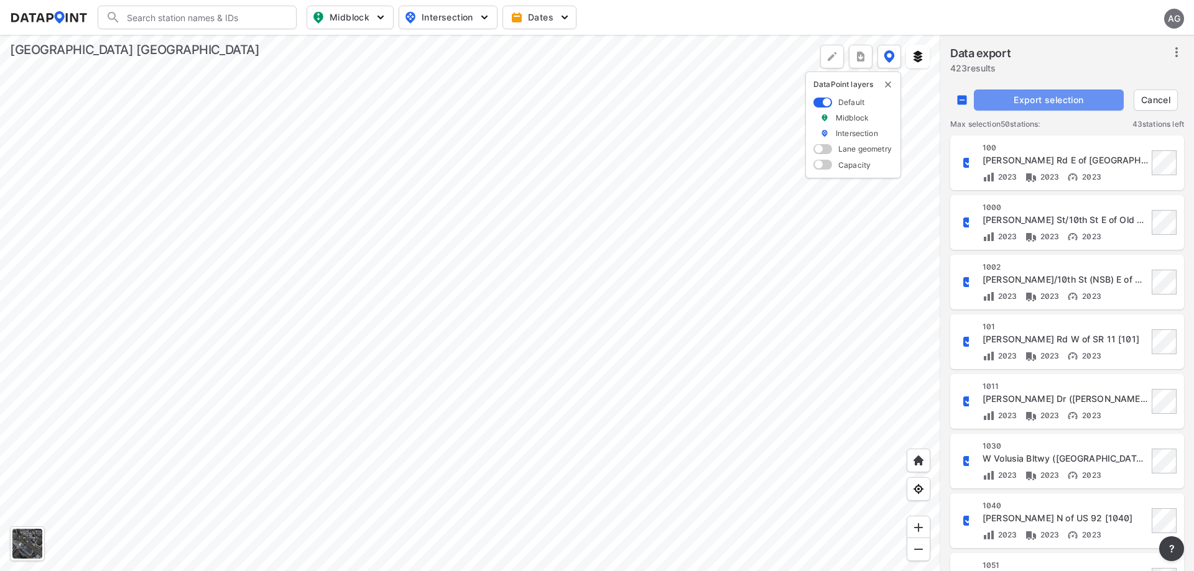
click at [1037, 99] on span "Export selection" at bounding box center [1049, 100] width 140 height 12
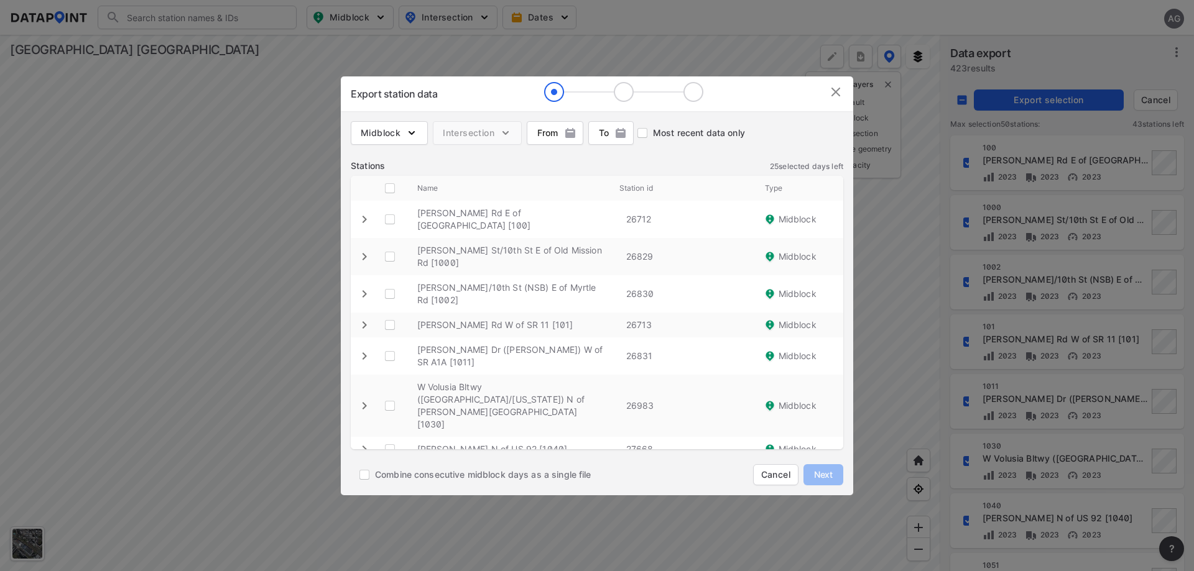
click at [362, 223] on icon "expand row" at bounding box center [364, 219] width 15 height 15
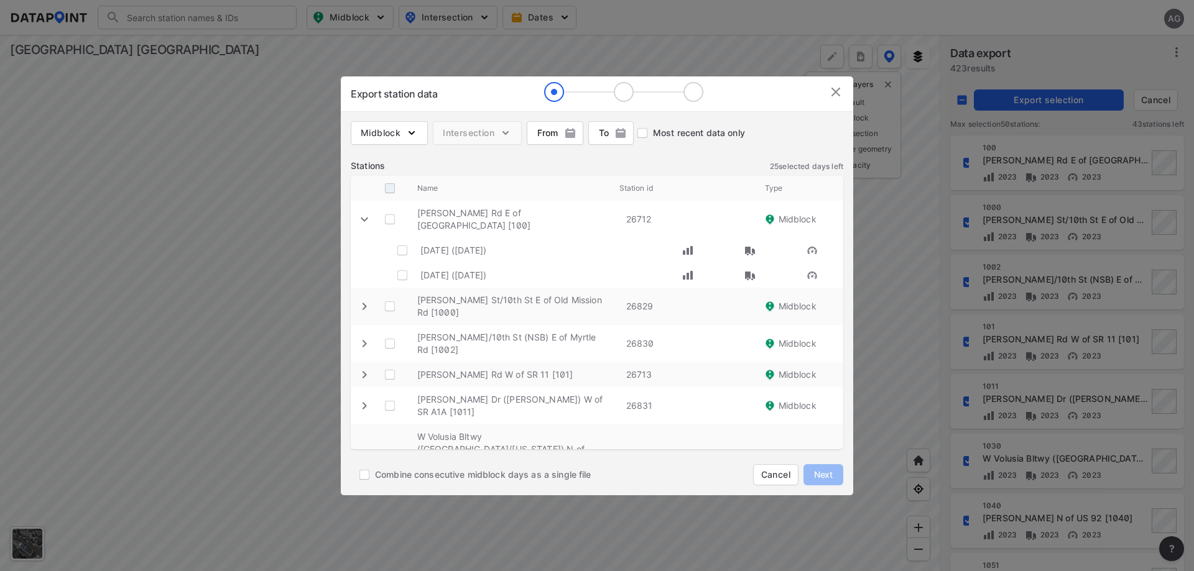
click at [384, 189] on input "decorative checkbox" at bounding box center [390, 189] width 24 height 24
checkbox input "true"
checkbox \ "true"
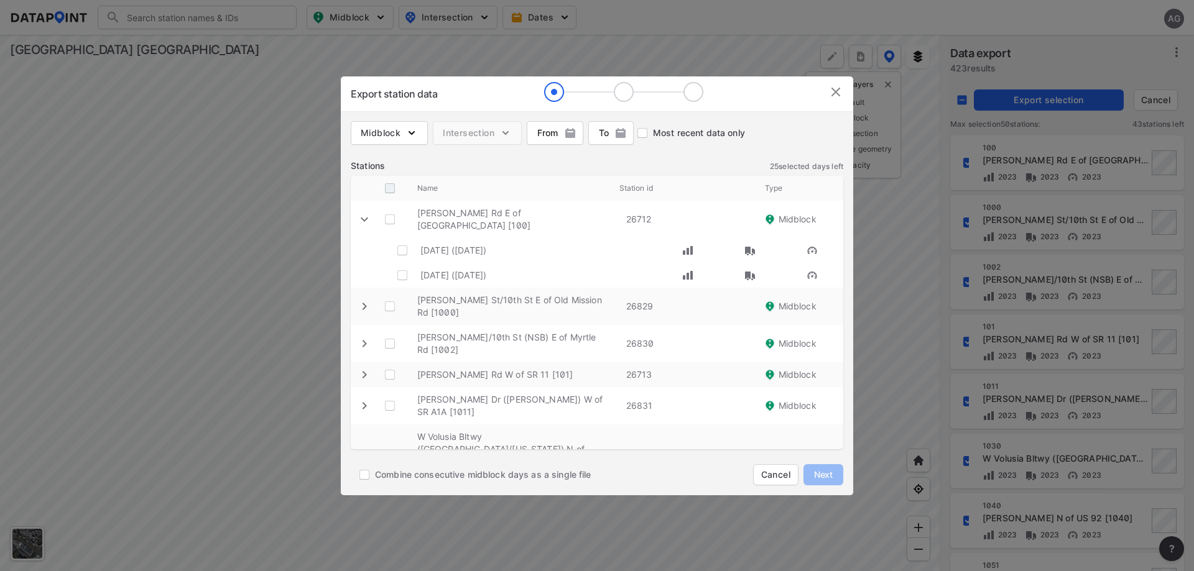
checkbox \ "true"
checkbox input "true"
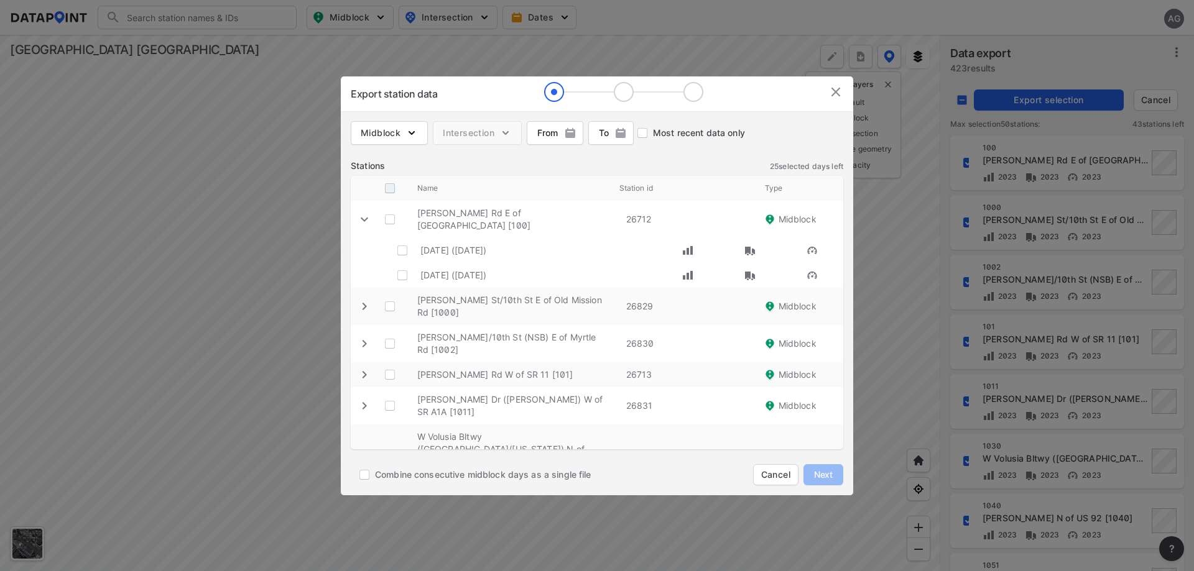
checkbox input "true"
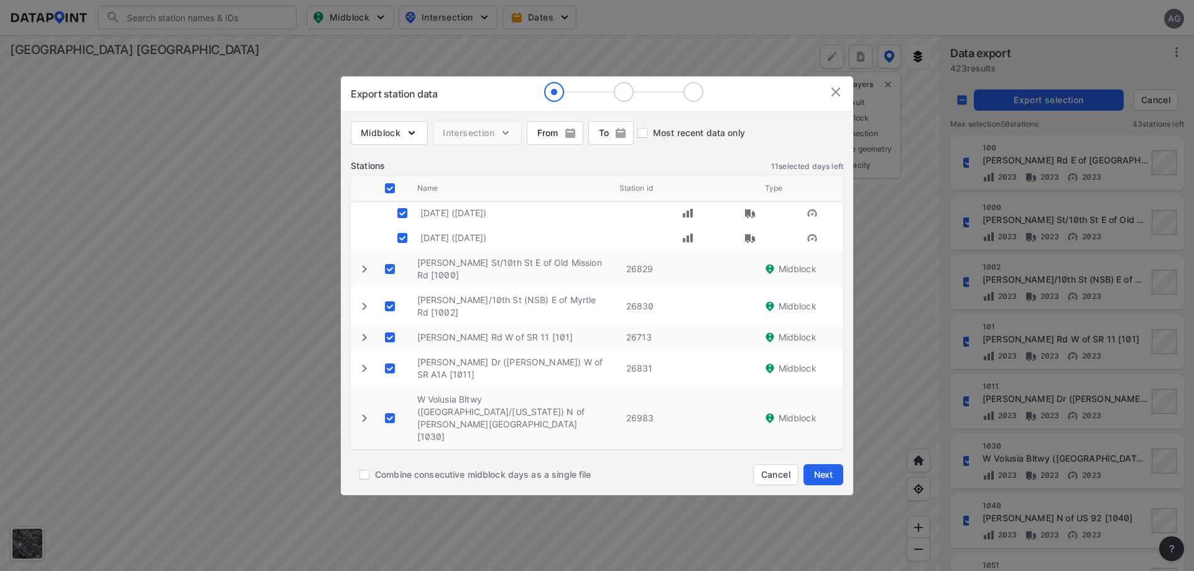
click at [369, 454] on icon "expand row" at bounding box center [364, 461] width 15 height 15
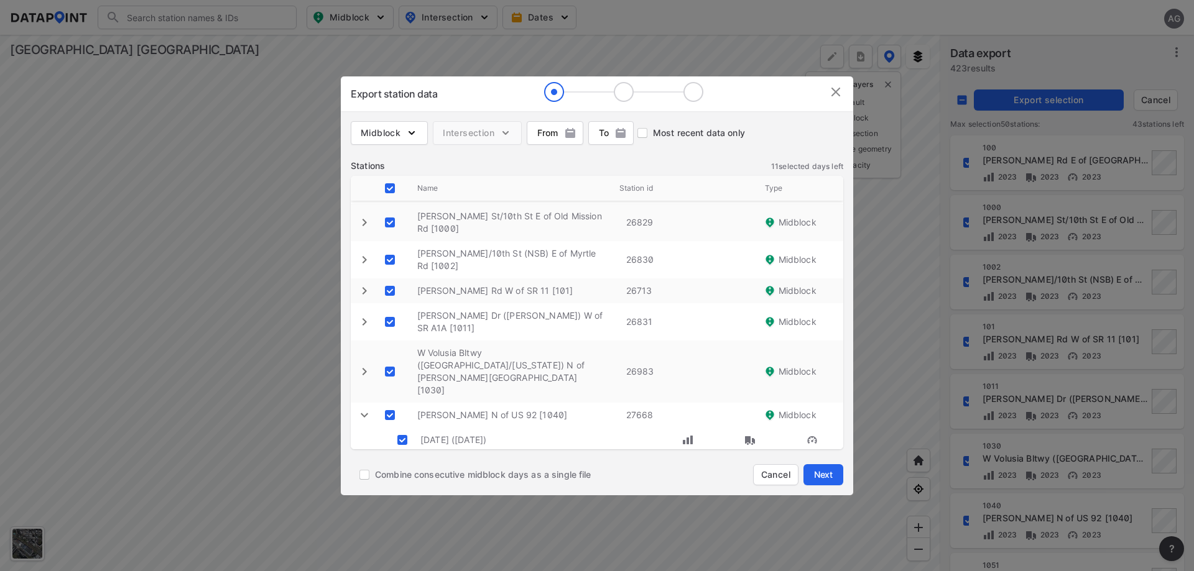
scroll to position [87, 0]
click at [368, 361] on icon "expand row" at bounding box center [364, 368] width 15 height 15
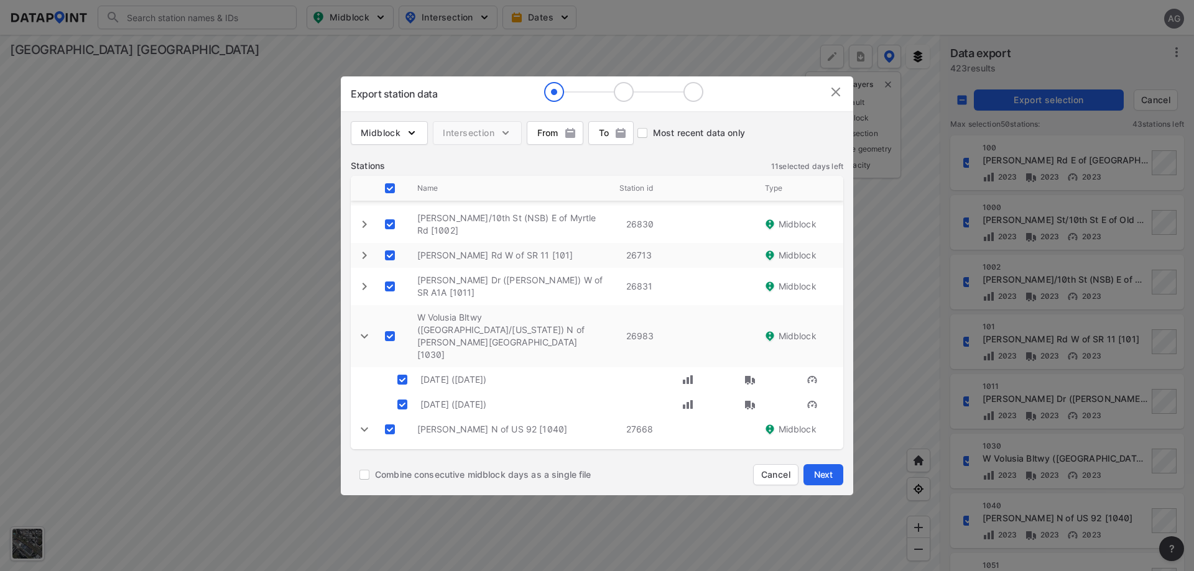
scroll to position [137, 0]
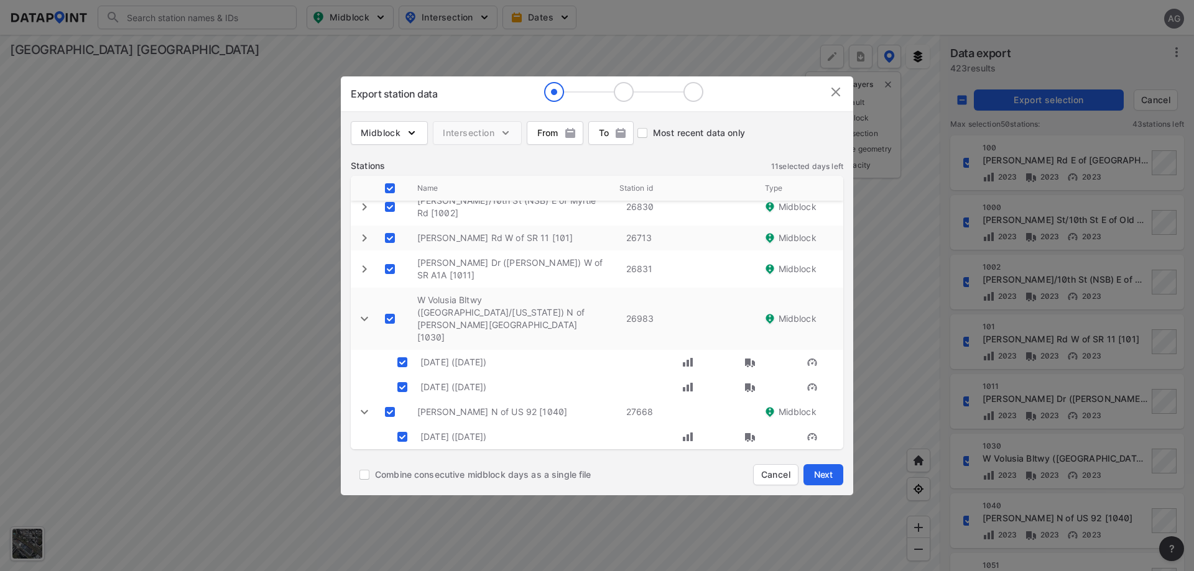
click at [366, 265] on icon "expand row" at bounding box center [364, 268] width 4 height 7
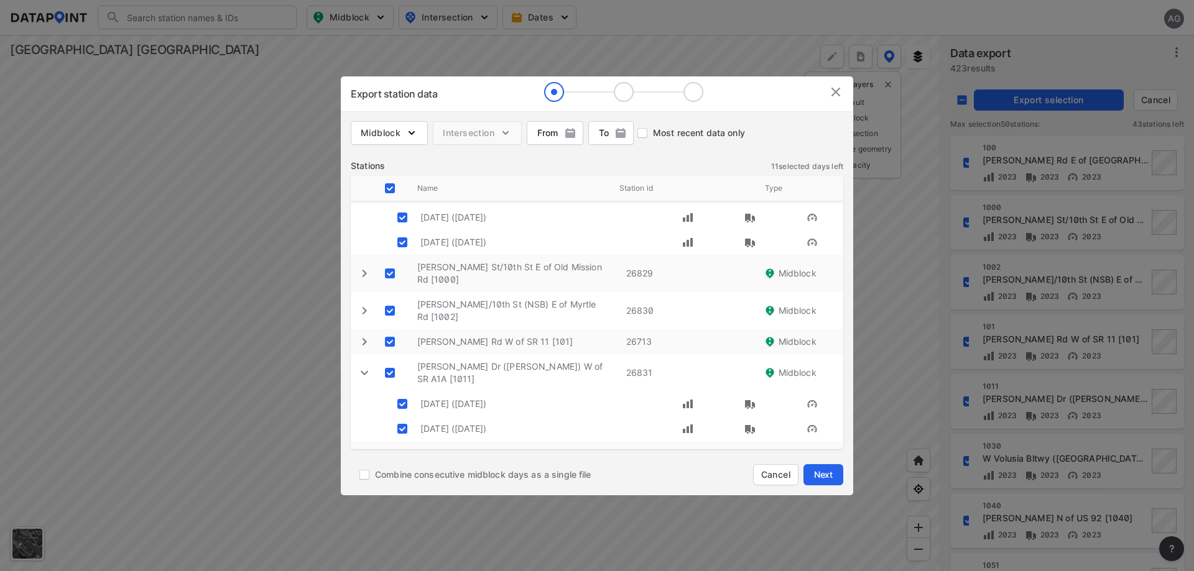
scroll to position [12, 0]
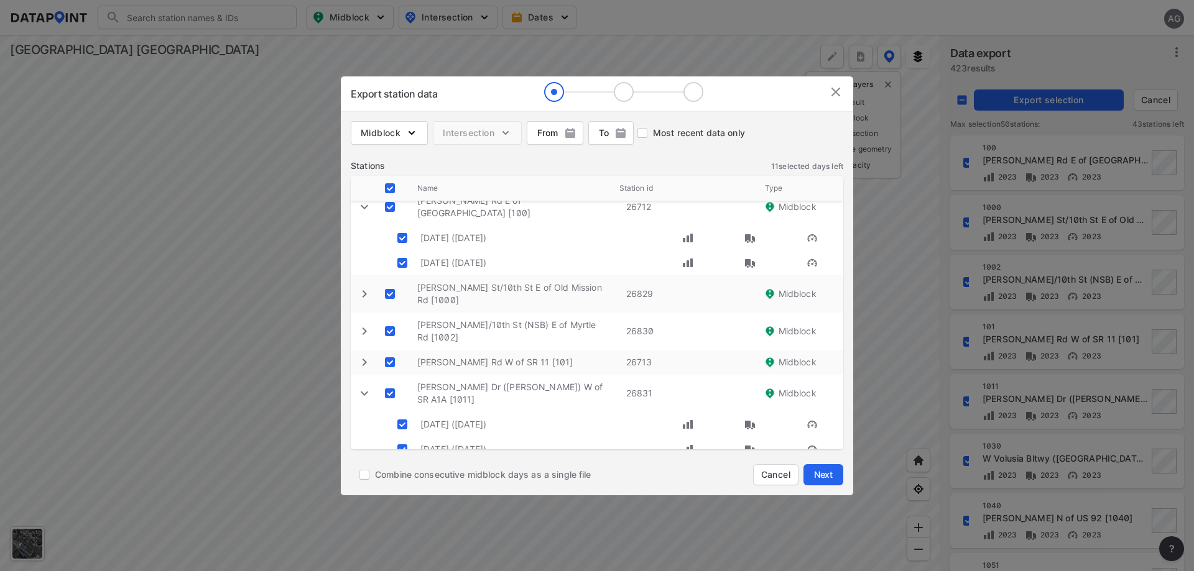
click at [362, 332] on icon "expand row" at bounding box center [364, 331] width 15 height 15
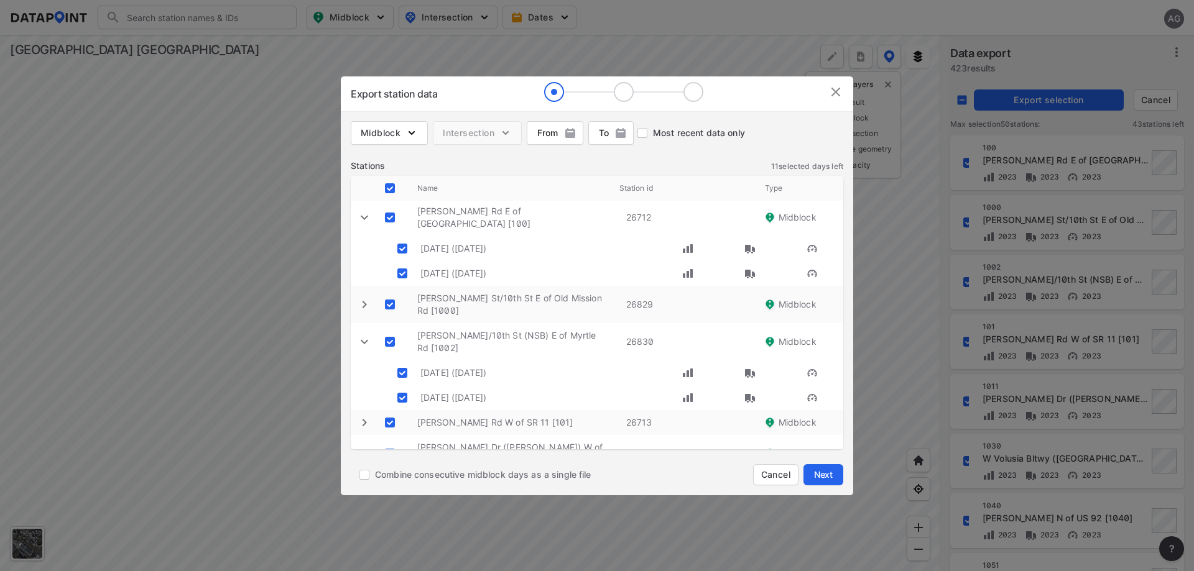
scroll to position [0, 0]
click at [843, 90] on div "Export station data" at bounding box center [597, 93] width 512 height 35
click at [825, 98] on div "Export station data" at bounding box center [597, 93] width 512 height 35
click at [832, 94] on img at bounding box center [835, 92] width 15 height 15
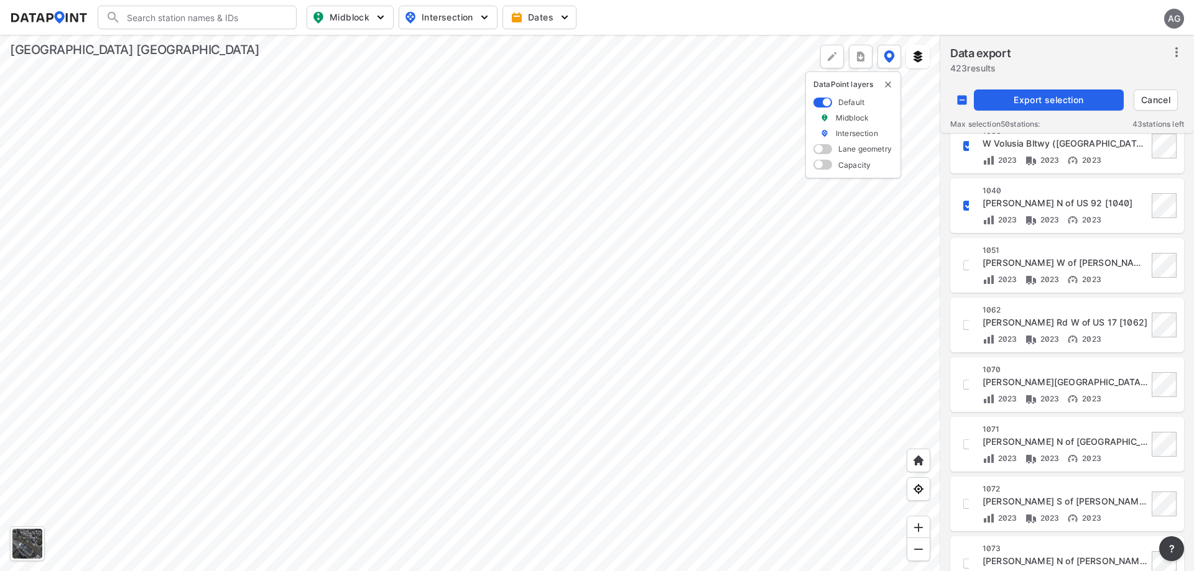
scroll to position [311, 0]
click at [967, 274] on input "decorative checkbox" at bounding box center [967, 269] width 21 height 21
checkbox input "true"
click at [965, 332] on input "decorative checkbox" at bounding box center [967, 329] width 21 height 21
checkbox input "true"
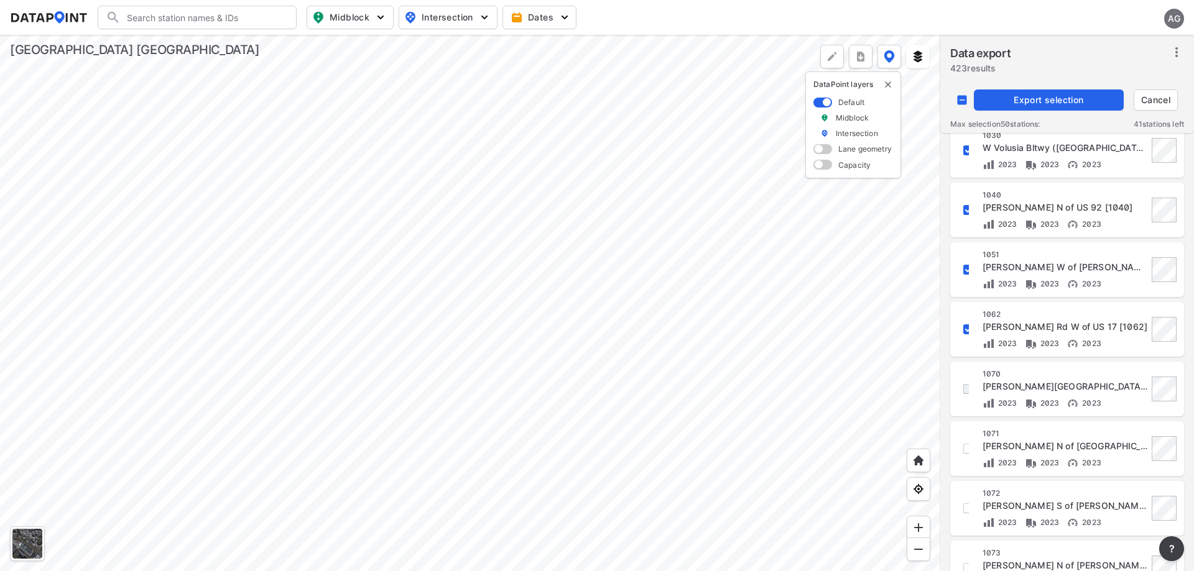
click at [967, 399] on input "decorative checkbox" at bounding box center [967, 389] width 21 height 21
checkbox input "true"
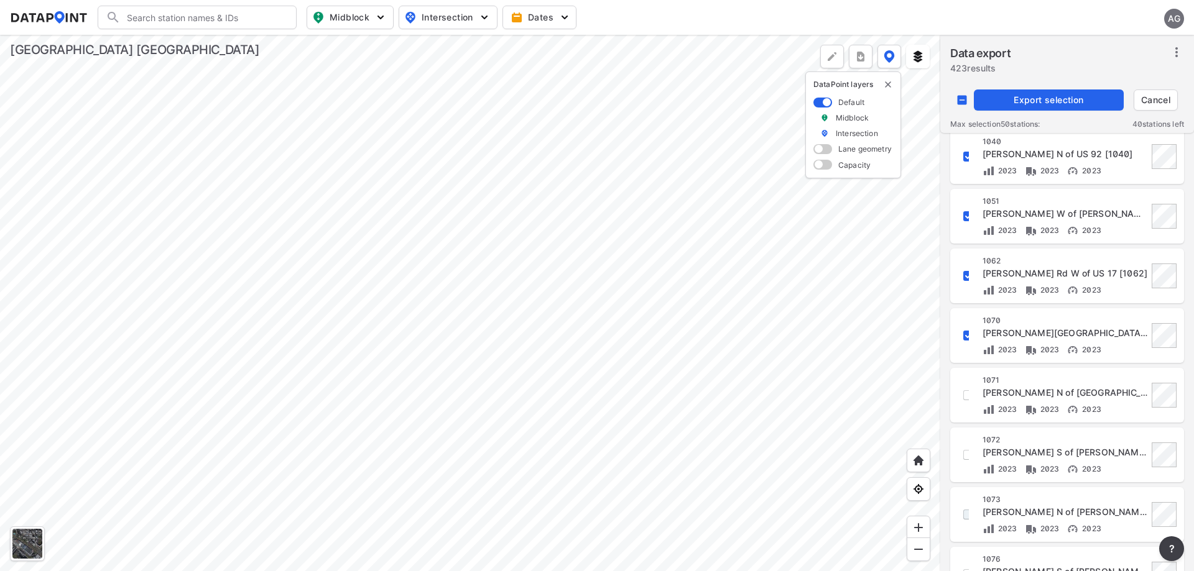
scroll to position [497, 0]
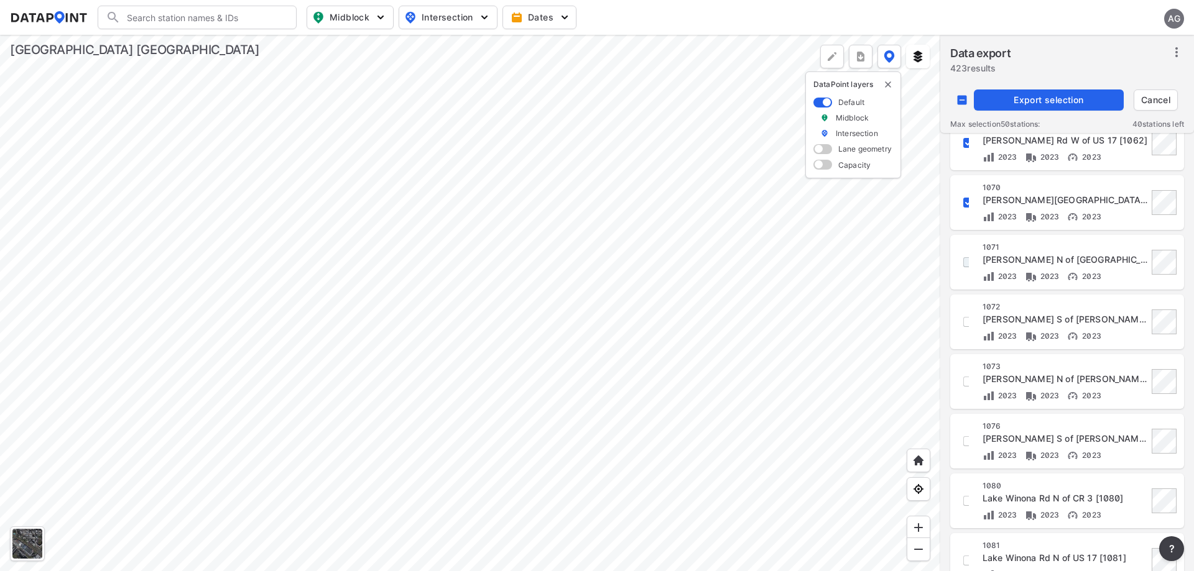
click at [962, 264] on input "decorative checkbox" at bounding box center [967, 262] width 21 height 21
checkbox input "true"
click at [965, 313] on input "decorative checkbox" at bounding box center [967, 321] width 21 height 21
checkbox input "true"
drag, startPoint x: 968, startPoint y: 372, endPoint x: 975, endPoint y: 389, distance: 18.4
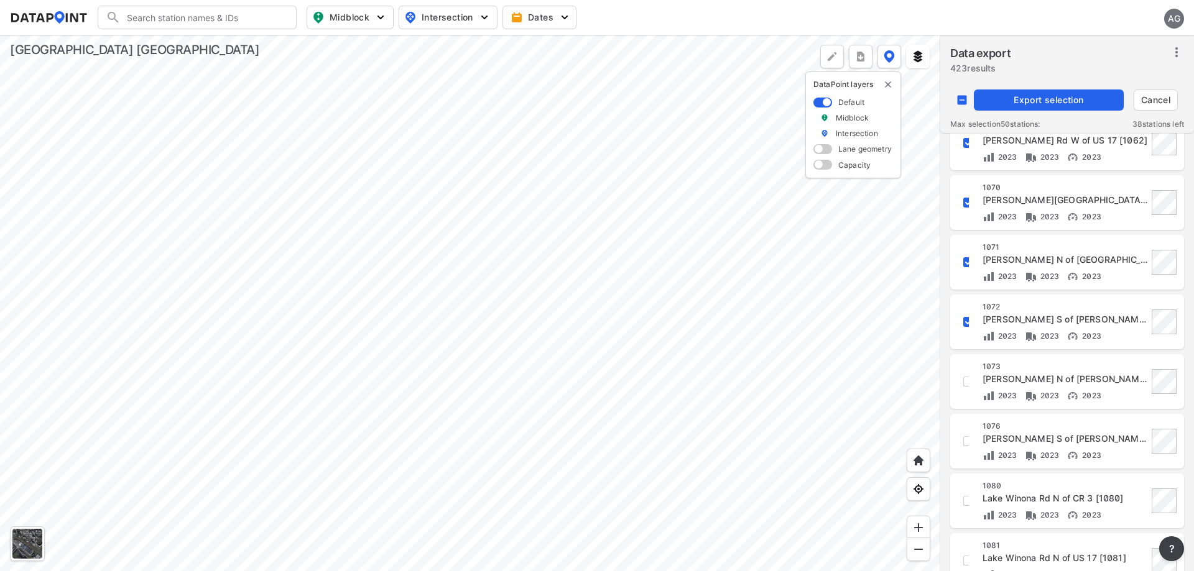
click at [970, 378] on div "1073 Lake Helen-Osteen Rd N of Catalina Blvd [1073] 2023 2023 2023" at bounding box center [1066, 382] width 219 height 40
click at [968, 385] on input "decorative checkbox" at bounding box center [967, 381] width 21 height 21
checkbox input "true"
click at [969, 444] on div "1076 Lake Helen-Osteen Rd S of Kicklighter Rd [1076] 2023 2023 2023" at bounding box center [1066, 441] width 219 height 40
click at [967, 443] on input "decorative checkbox" at bounding box center [967, 441] width 21 height 21
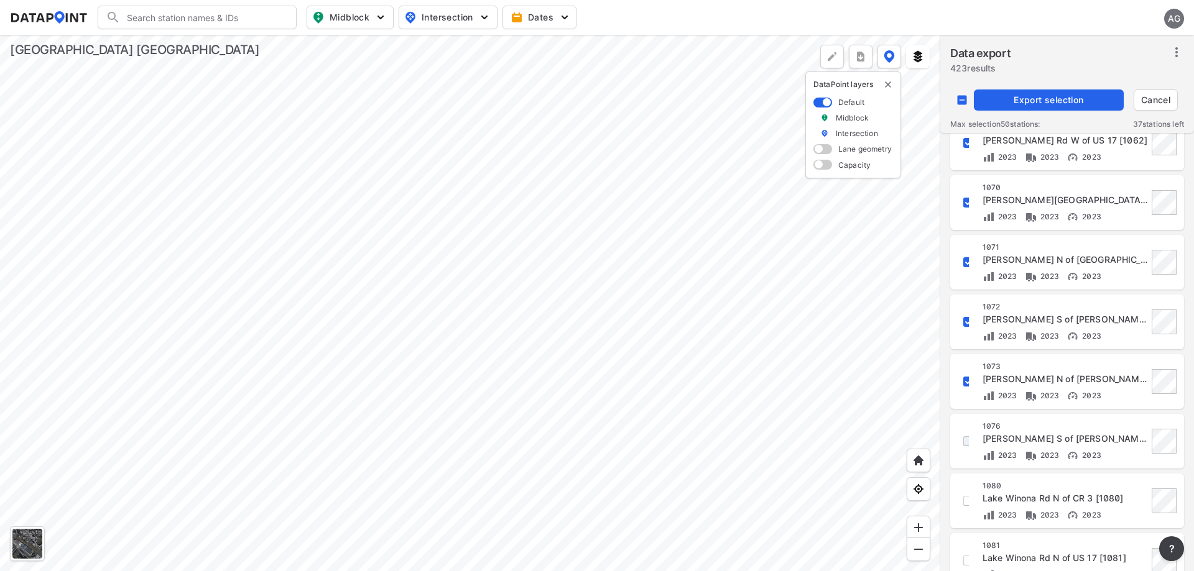
checkbox input "true"
click at [962, 503] on input "decorative checkbox" at bounding box center [967, 501] width 21 height 21
checkbox input "true"
click at [1051, 104] on span "Export selection" at bounding box center [1049, 100] width 140 height 12
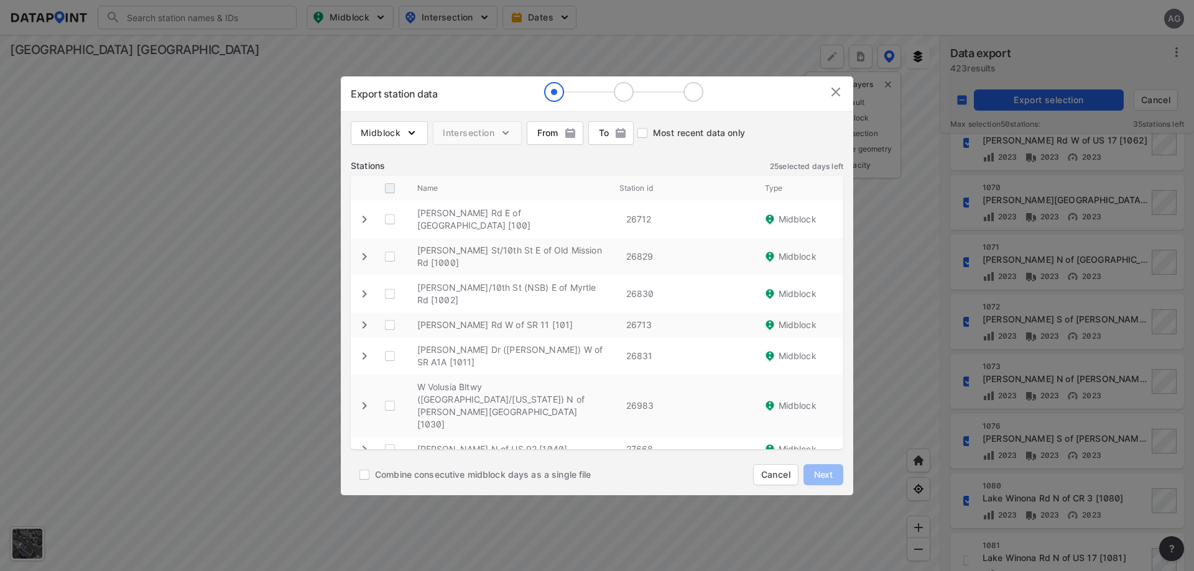
click at [395, 191] on input "decorative checkbox" at bounding box center [390, 189] width 24 height 24
checkbox input "true"
checkbox \ "true"
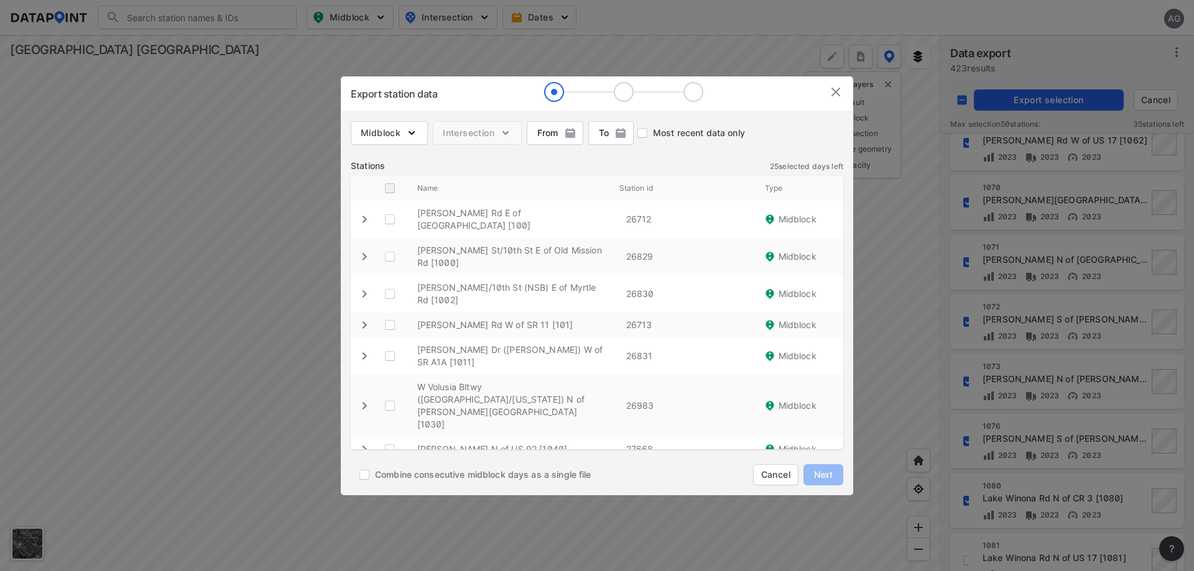
checkbox \ "true"
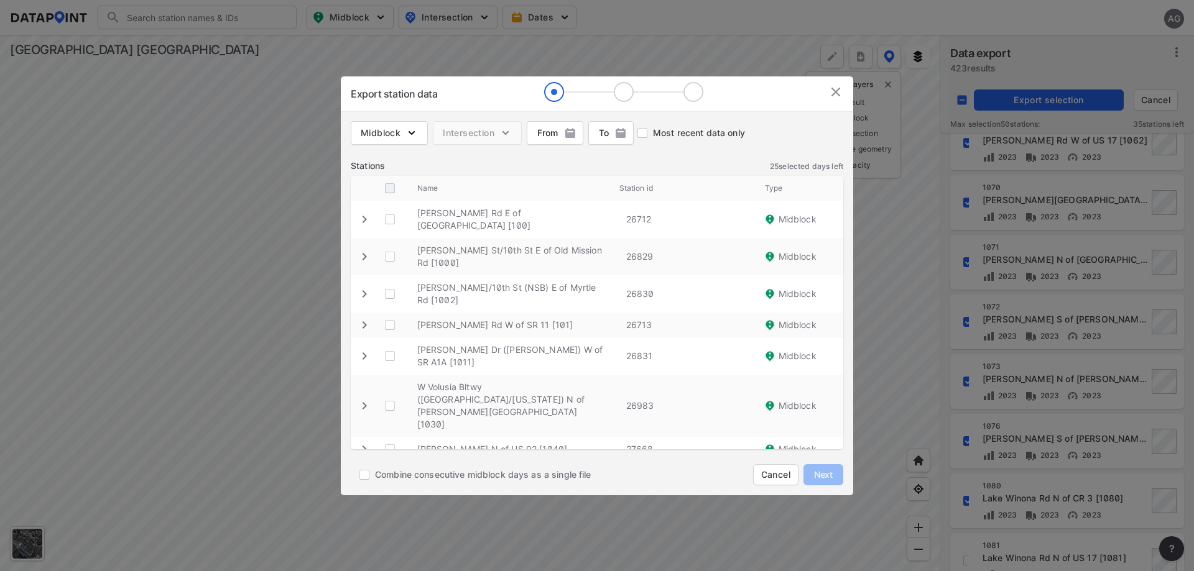
checkbox \ "true"
click at [826, 476] on span "Next" at bounding box center [823, 475] width 25 height 12
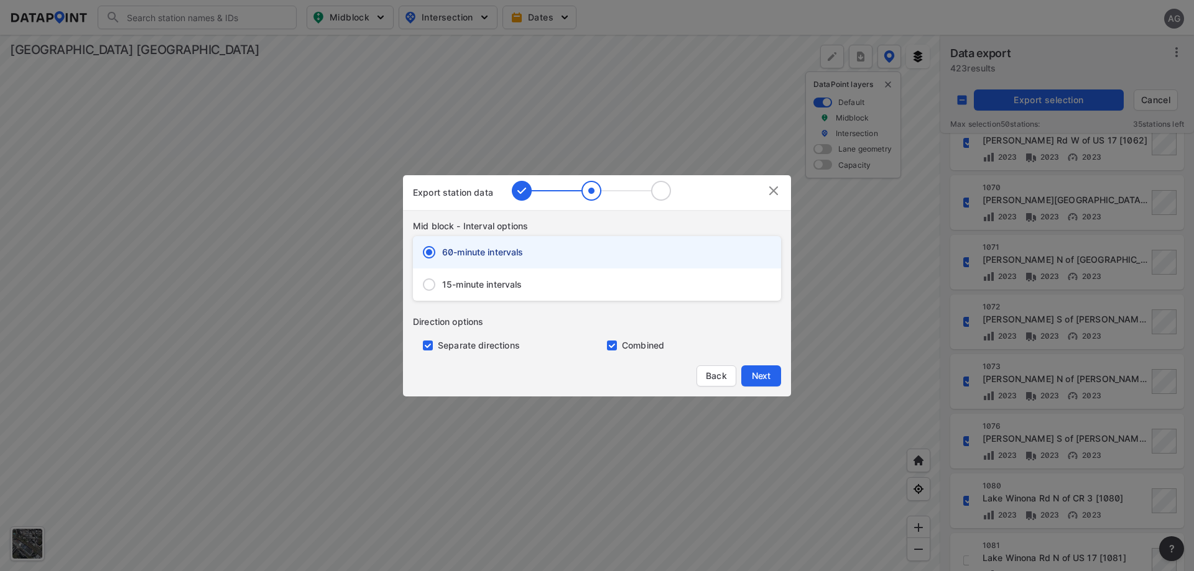
click at [451, 293] on div "15-minute intervals" at bounding box center [597, 285] width 368 height 32
radio input "false"
radio input "true"
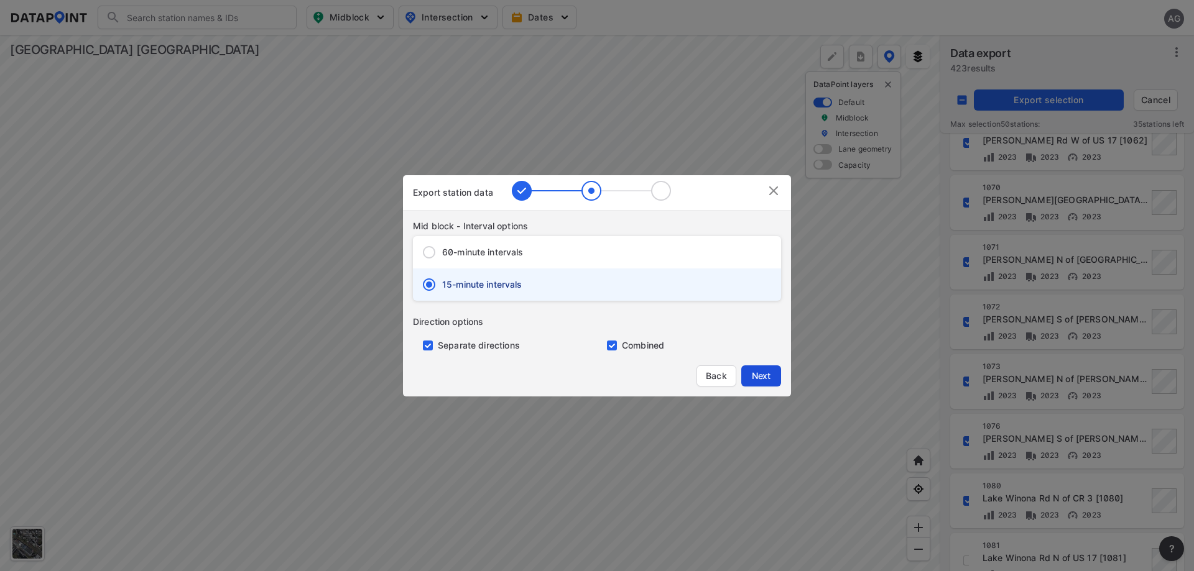
click at [771, 375] on span "Next" at bounding box center [760, 376] width 25 height 12
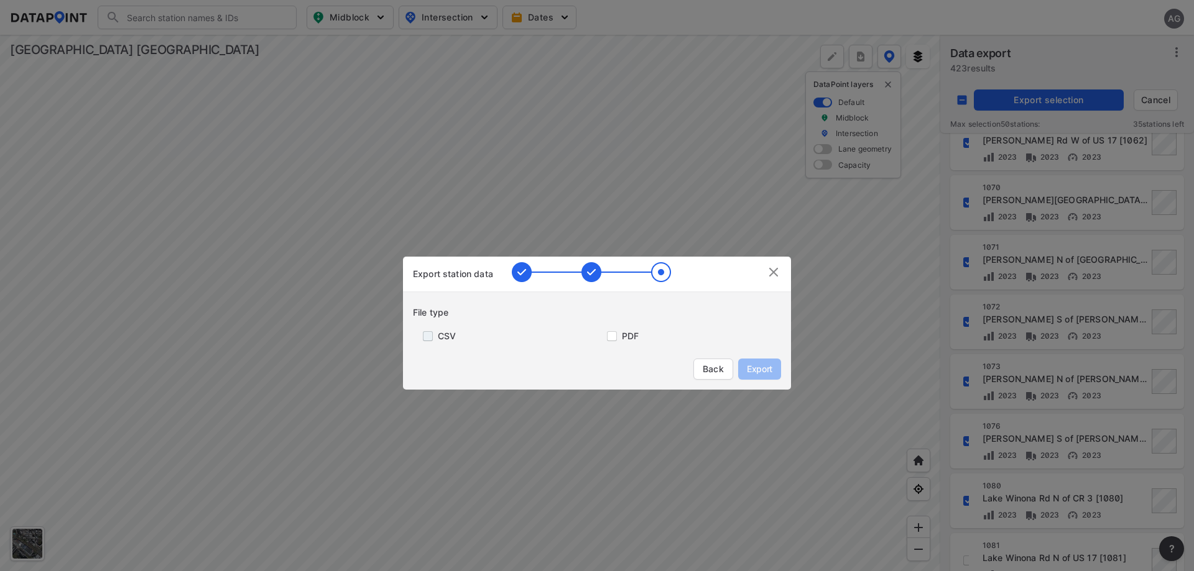
click at [427, 333] on input "primary checkbox" at bounding box center [425, 336] width 25 height 10
checkbox input "true"
click at [772, 369] on span "Export" at bounding box center [759, 369] width 28 height 12
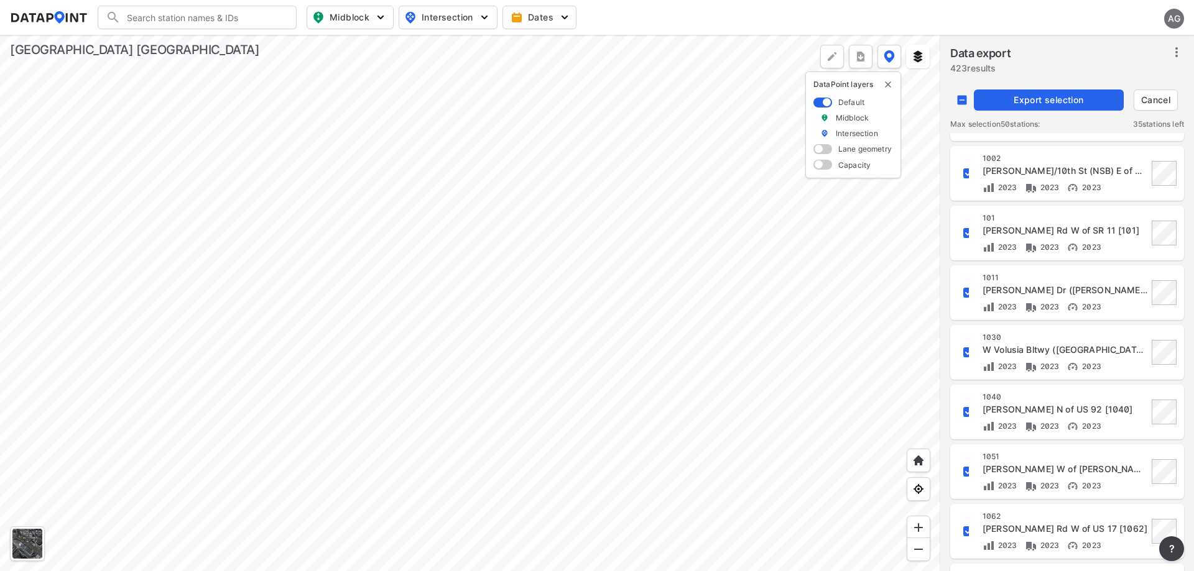
scroll to position [0, 0]
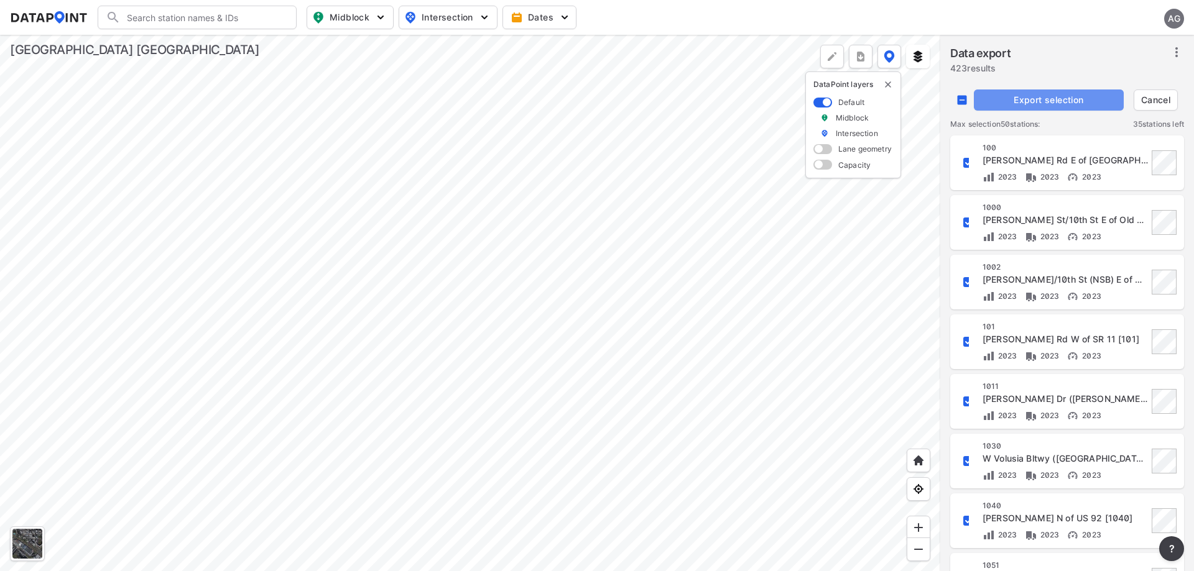
click at [1029, 104] on span "Export selection" at bounding box center [1049, 100] width 140 height 12
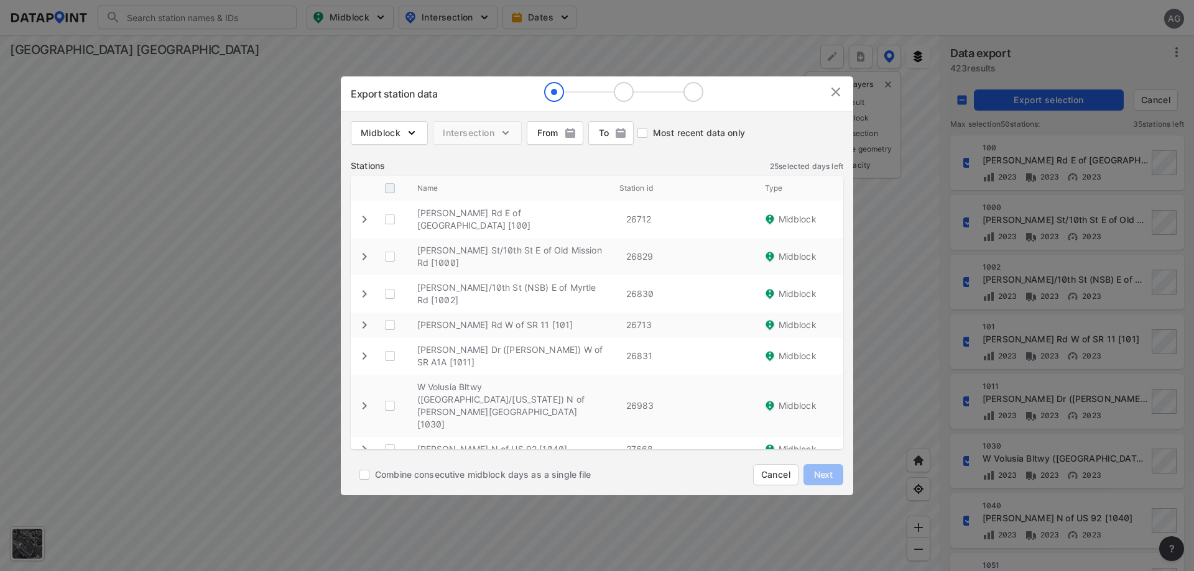
click at [387, 183] on input "decorative checkbox" at bounding box center [390, 189] width 24 height 24
checkbox input "true"
checkbox \ "true"
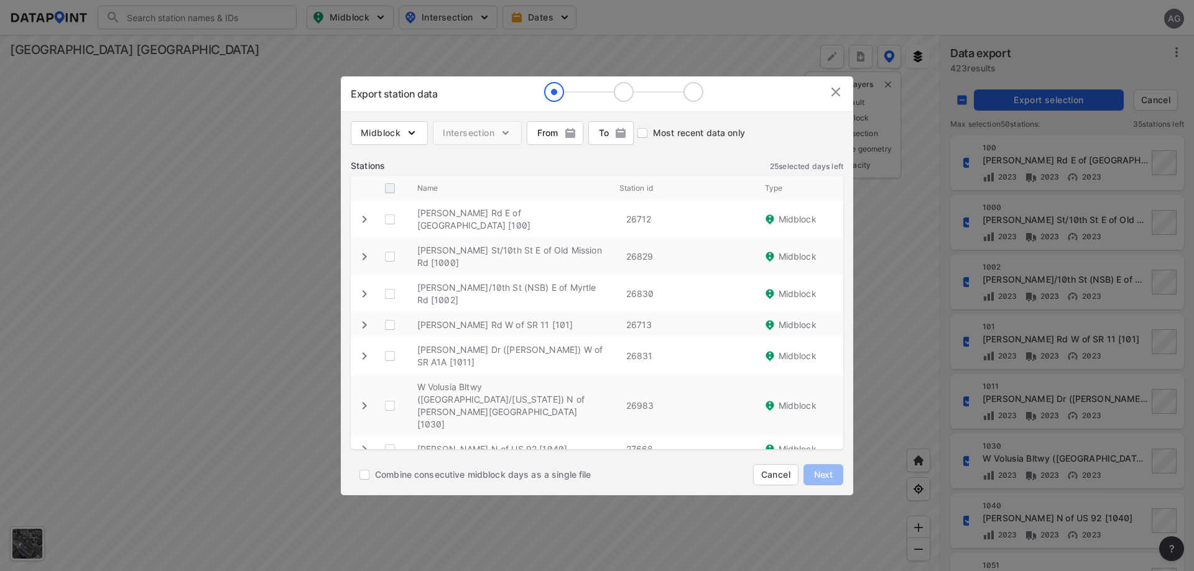
checkbox \ "true"
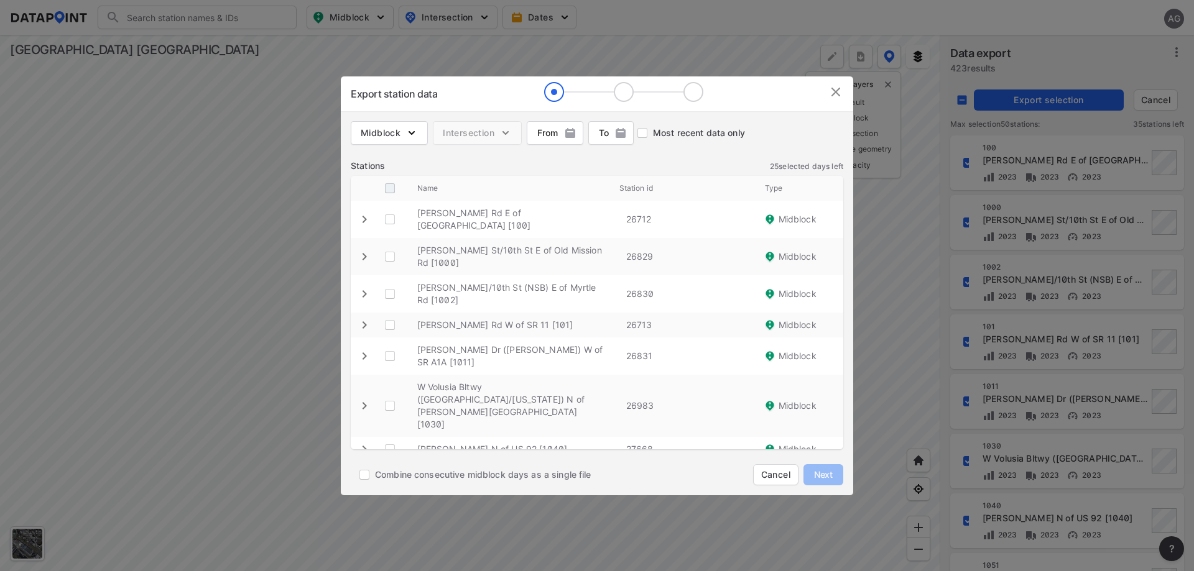
checkbox \ "true"
click at [364, 223] on icon "expand row" at bounding box center [364, 219] width 4 height 7
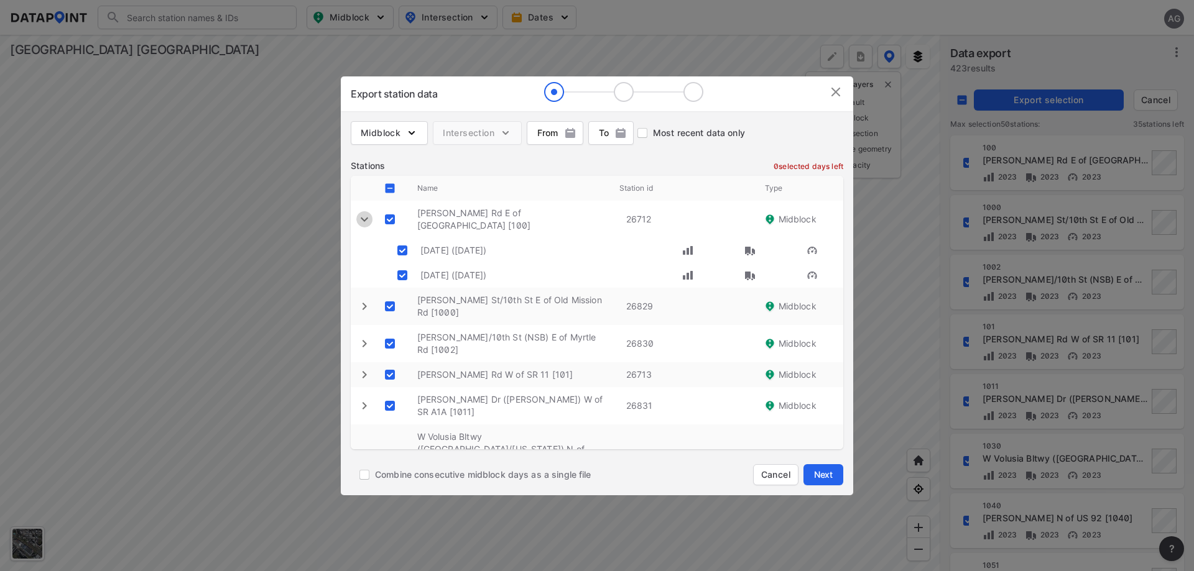
click at [364, 223] on icon "expand row" at bounding box center [364, 219] width 15 height 15
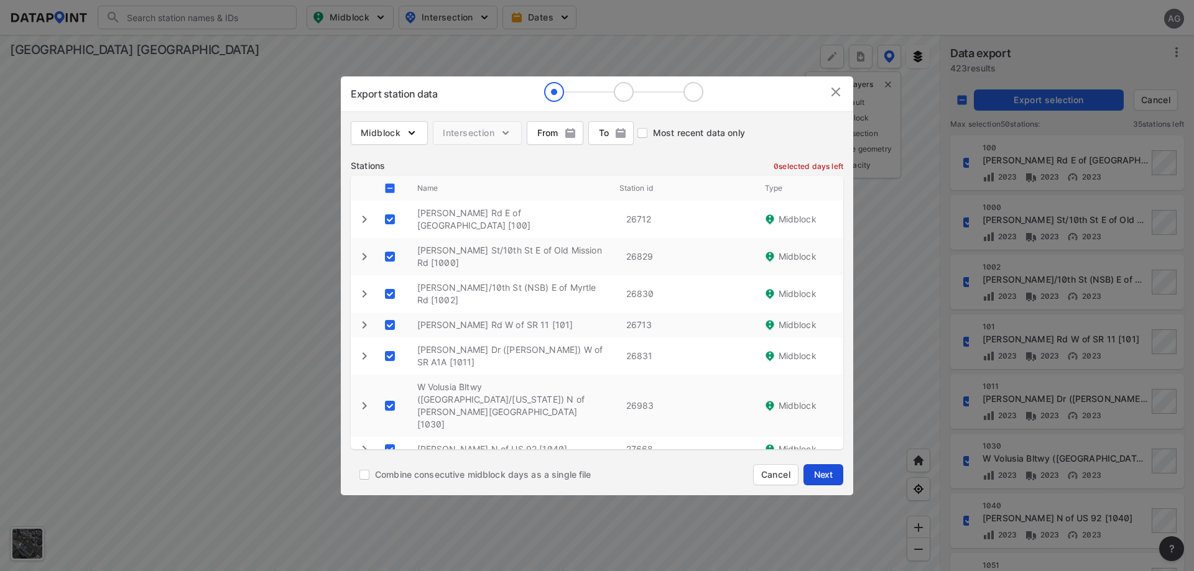
click at [818, 471] on span "Next" at bounding box center [823, 475] width 25 height 12
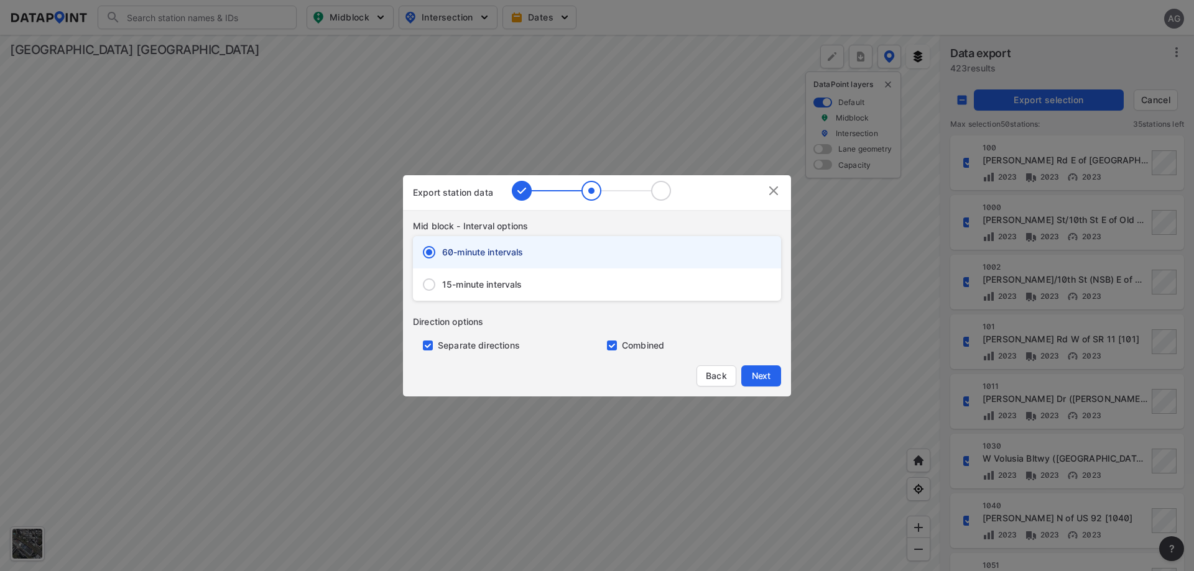
click at [459, 280] on span "15-minute intervals" at bounding box center [482, 285] width 80 height 12
click at [442, 280] on input "15-minute intervals" at bounding box center [429, 285] width 26 height 26
radio input "false"
radio input "true"
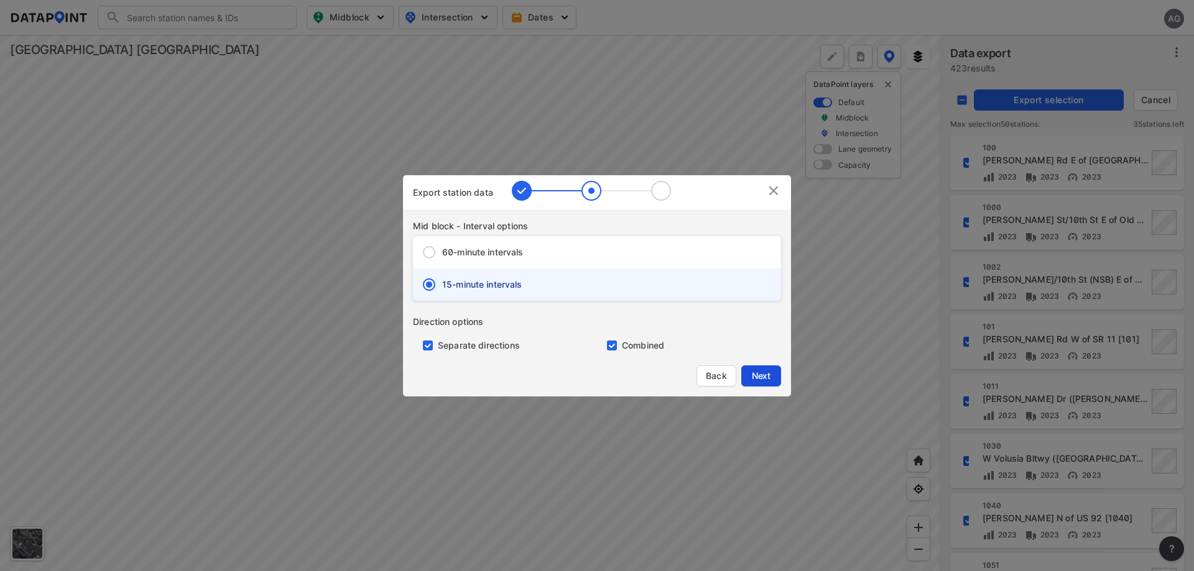
click at [763, 374] on span "Next" at bounding box center [760, 376] width 25 height 12
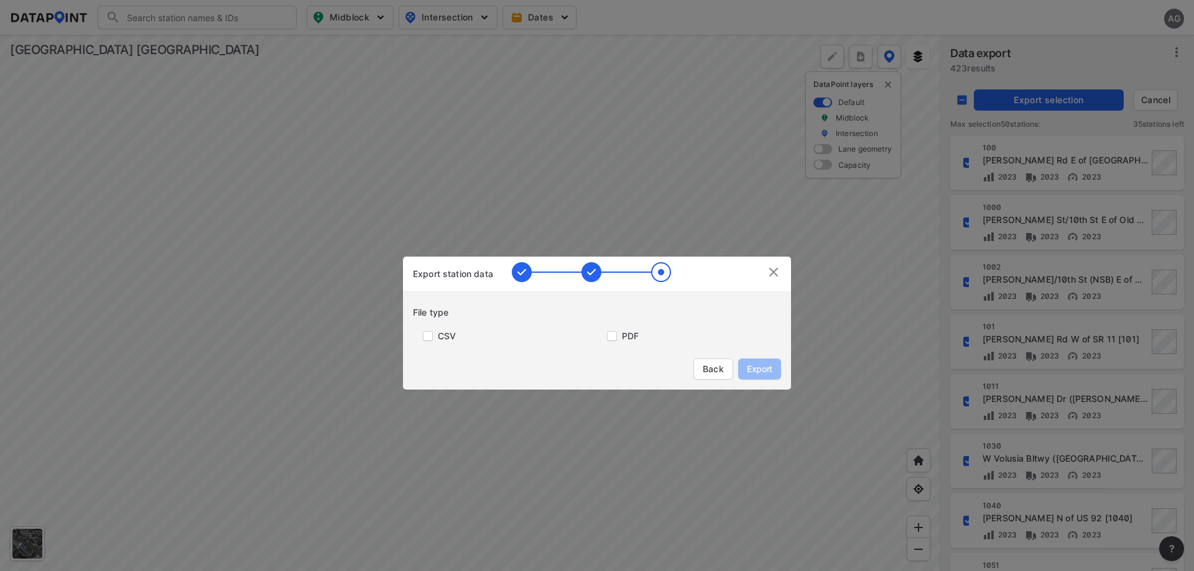
click at [427, 343] on div "Export station data File type CSV PDF Back Export" at bounding box center [597, 323] width 388 height 133
click at [426, 337] on input "primary checkbox" at bounding box center [425, 336] width 25 height 10
checkbox input "true"
click at [718, 341] on div "PDF" at bounding box center [689, 331] width 184 height 24
click at [760, 369] on span "Export" at bounding box center [759, 369] width 28 height 12
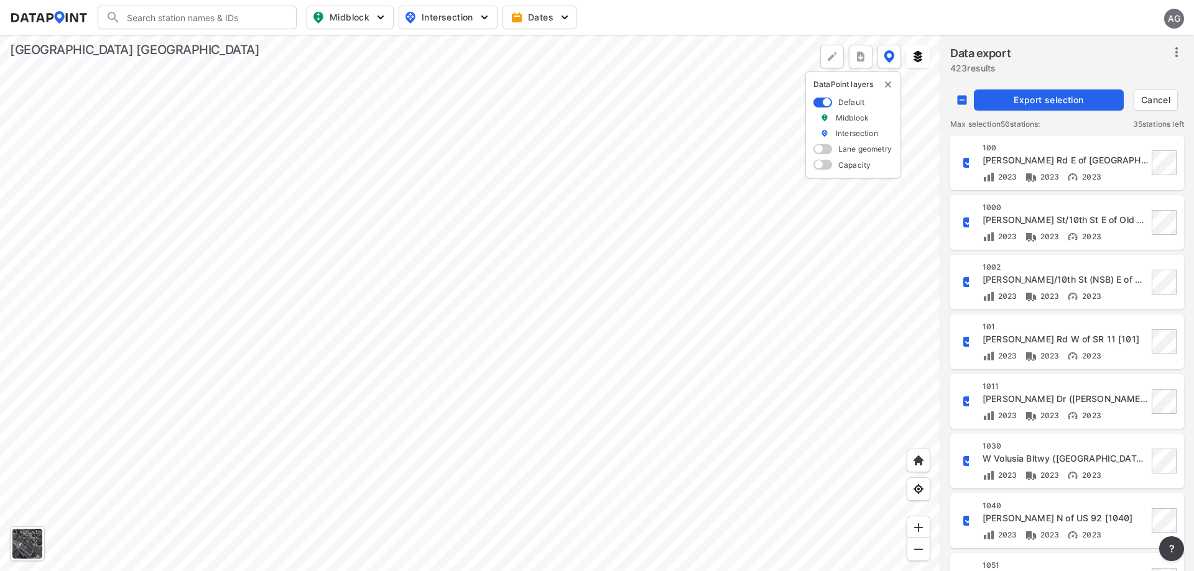
checkbox input "false"
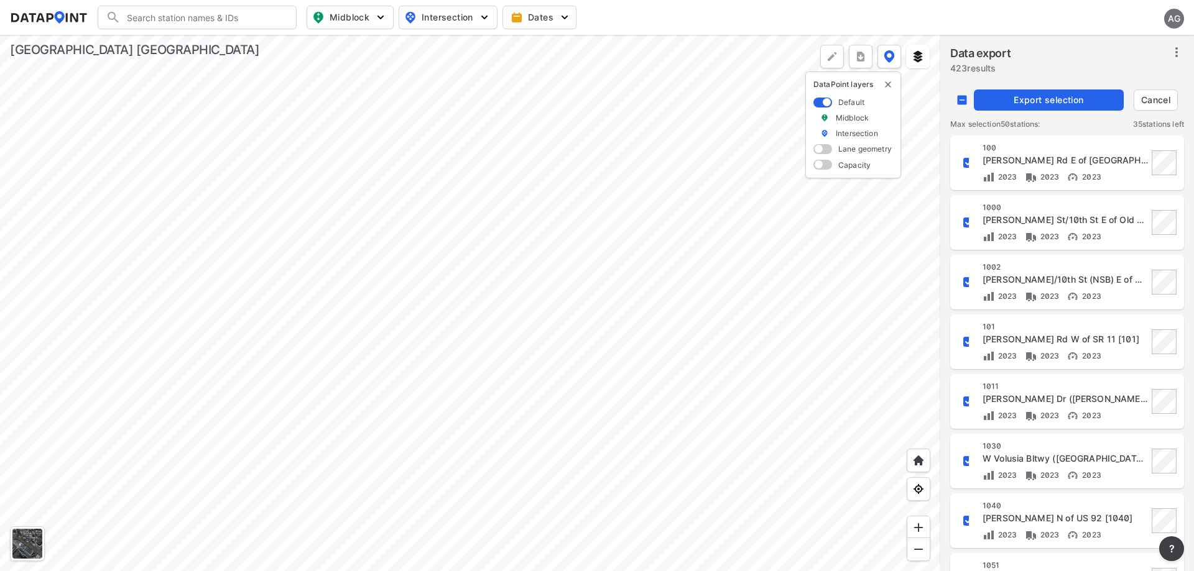
checkbox input "false"
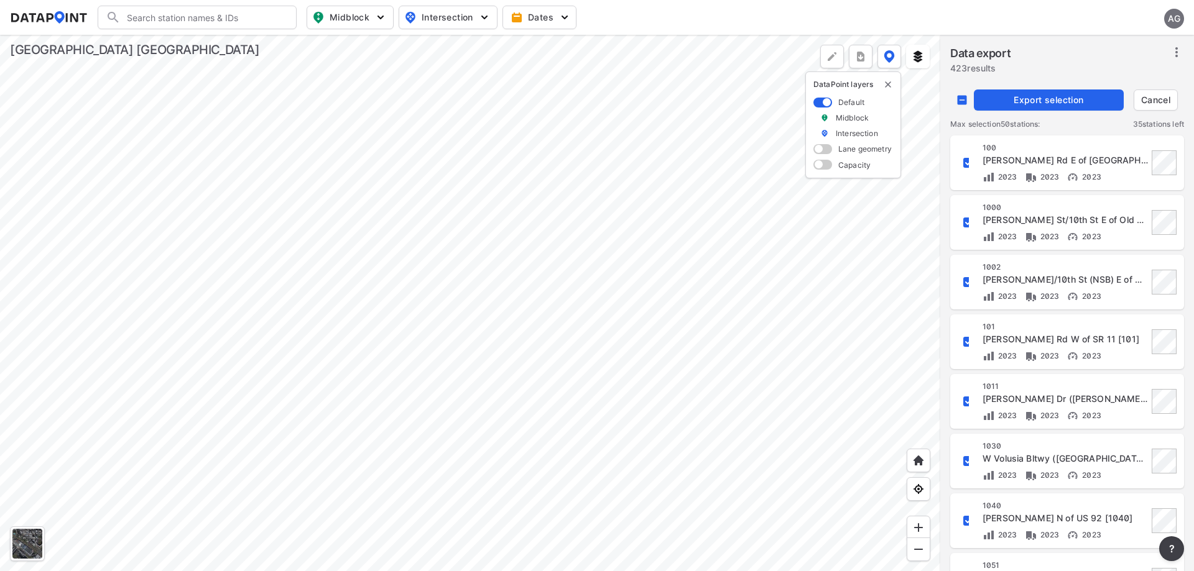
checkbox input "false"
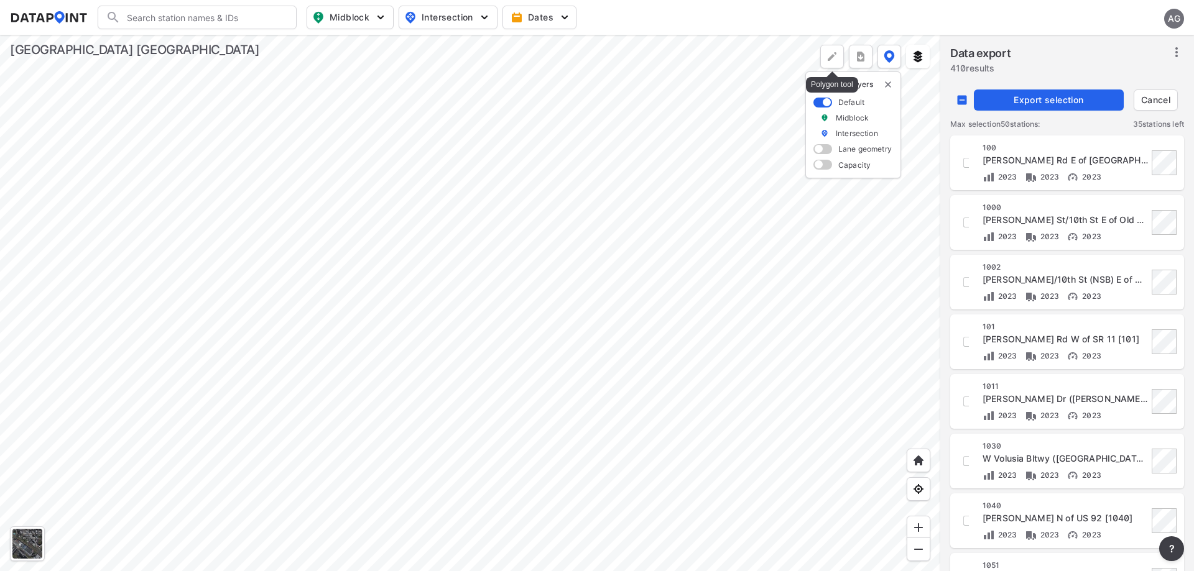
click at [831, 61] on img at bounding box center [832, 56] width 12 height 12
click at [563, 508] on div at bounding box center [470, 303] width 940 height 537
click at [814, 55] on label "Remove" at bounding box center [817, 56] width 34 height 12
checkbox input "false"
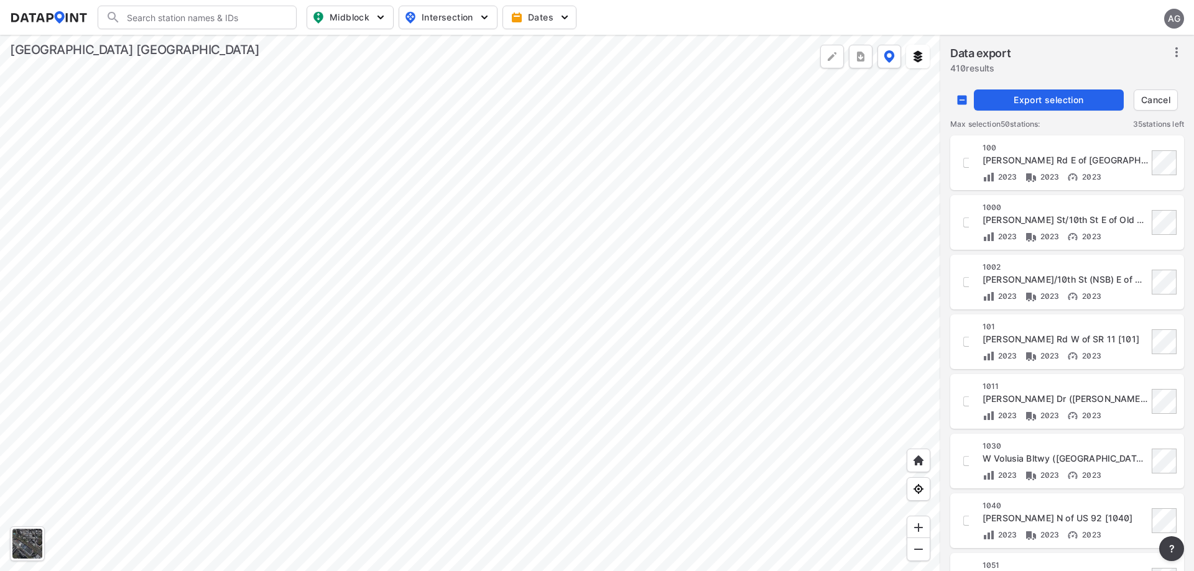
checkbox input "false"
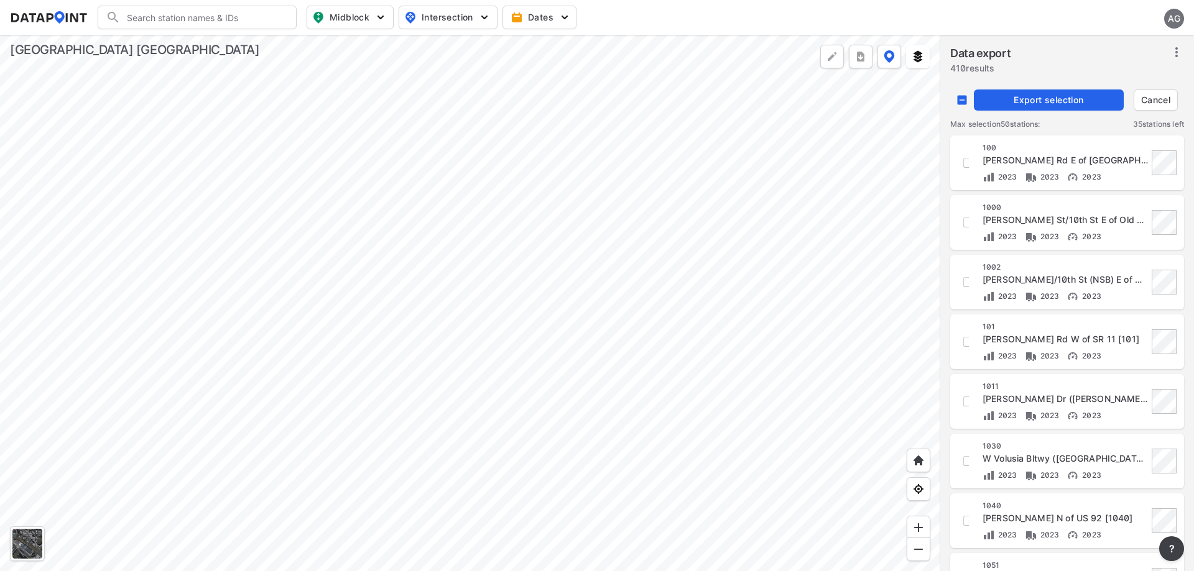
checkbox input "false"
click at [1157, 96] on span "Cancel" at bounding box center [1155, 100] width 33 height 12
